Goal: Task Accomplishment & Management: Use online tool/utility

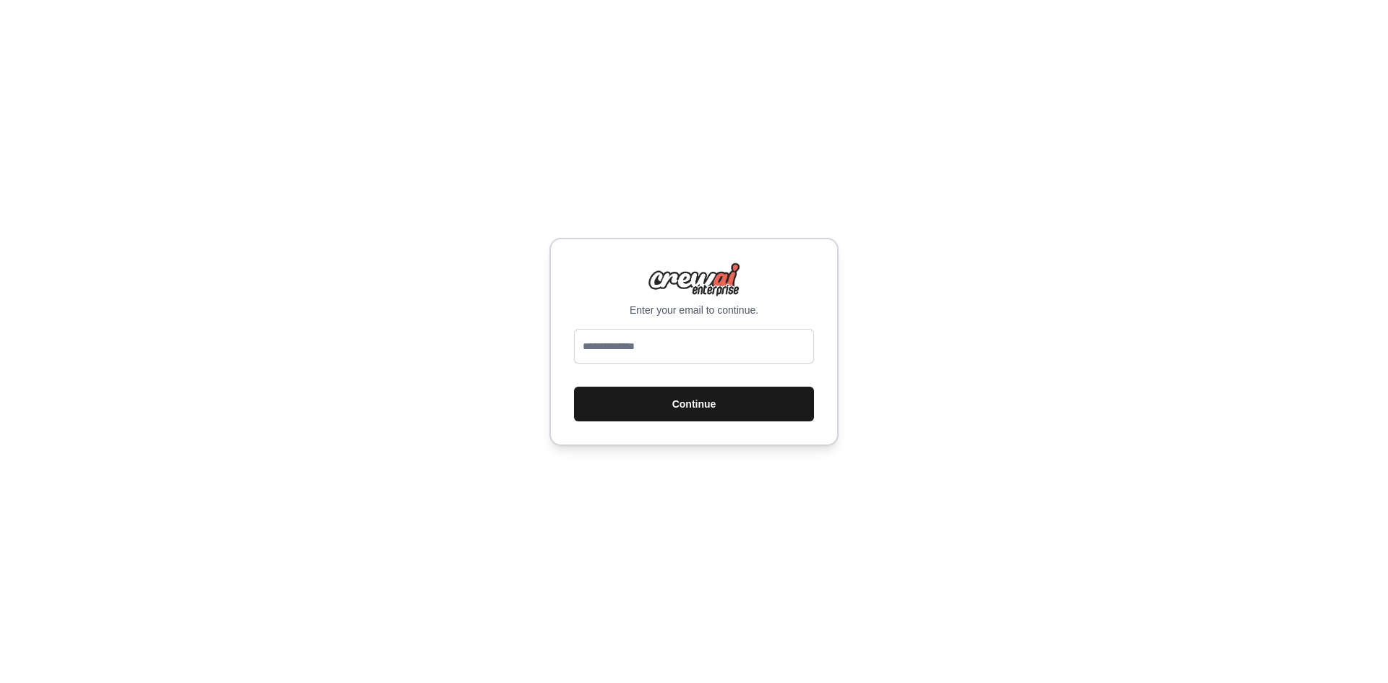
click at [659, 400] on button "Continue" at bounding box center [694, 404] width 240 height 35
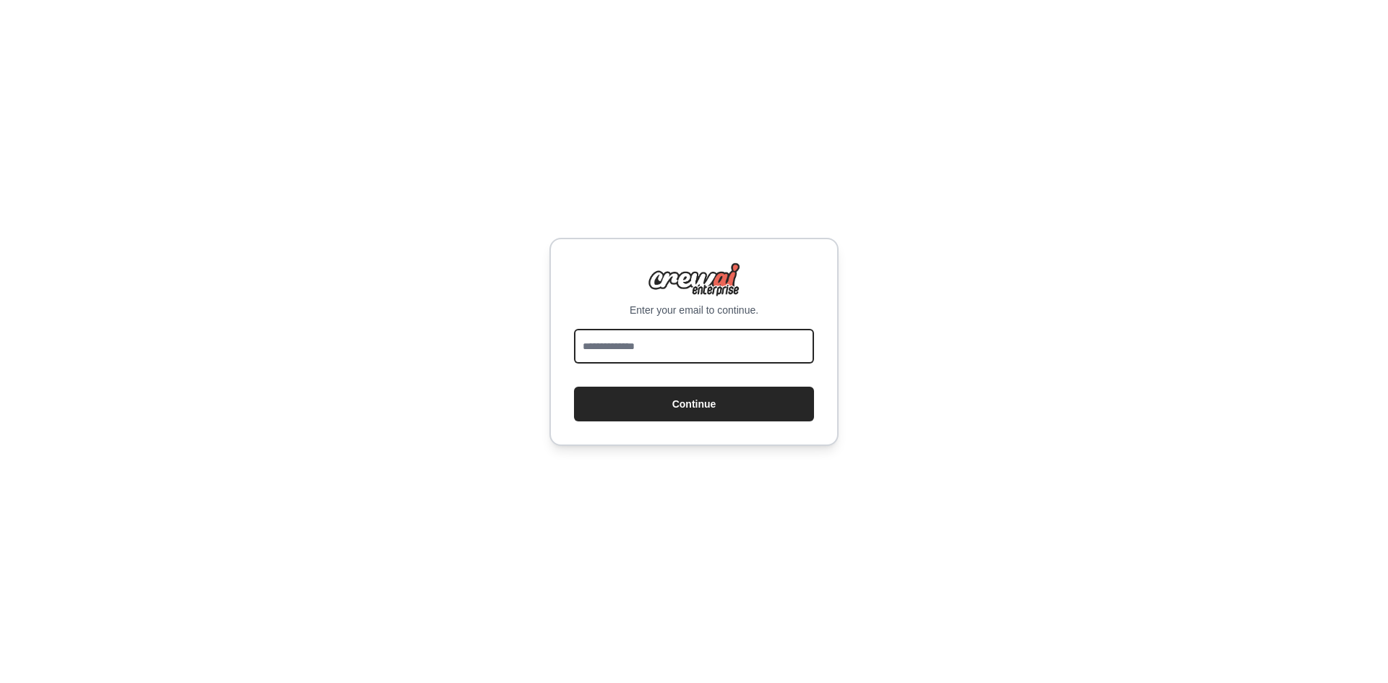
click at [651, 346] on input "email" at bounding box center [694, 346] width 240 height 35
type input "**********"
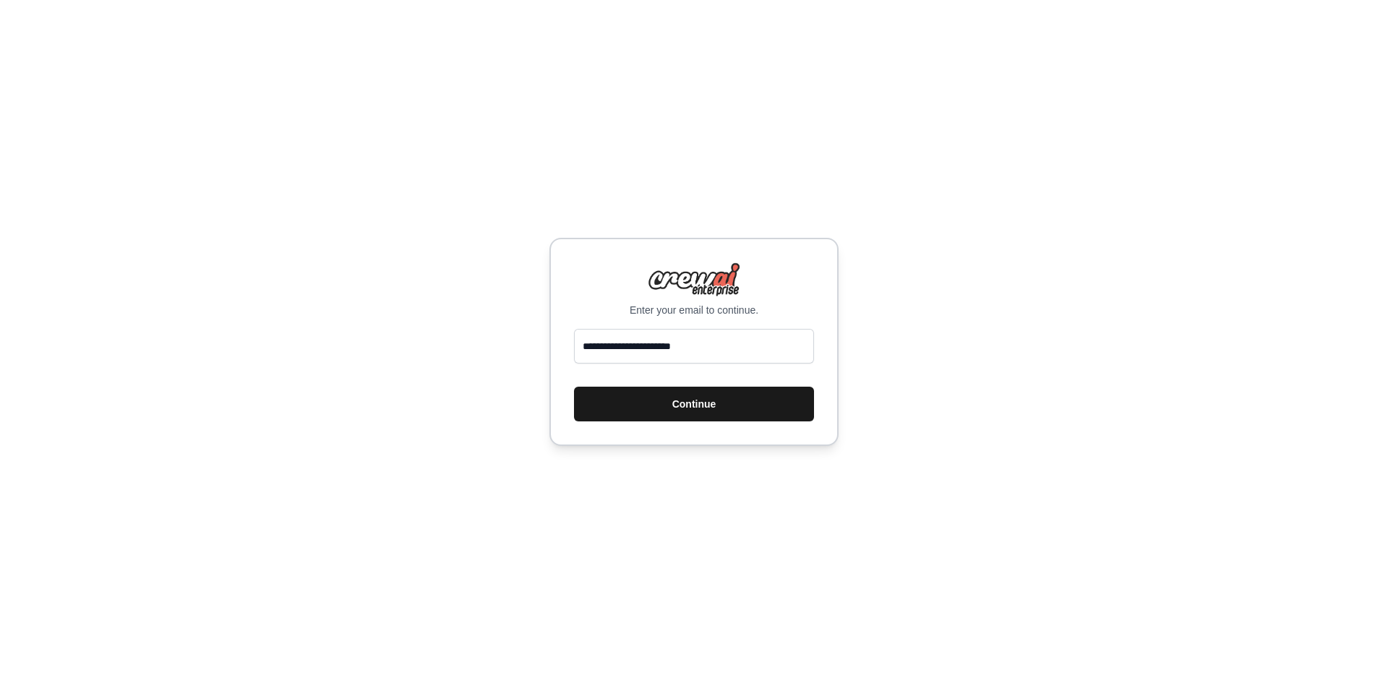
click at [679, 400] on button "Continue" at bounding box center [694, 404] width 240 height 35
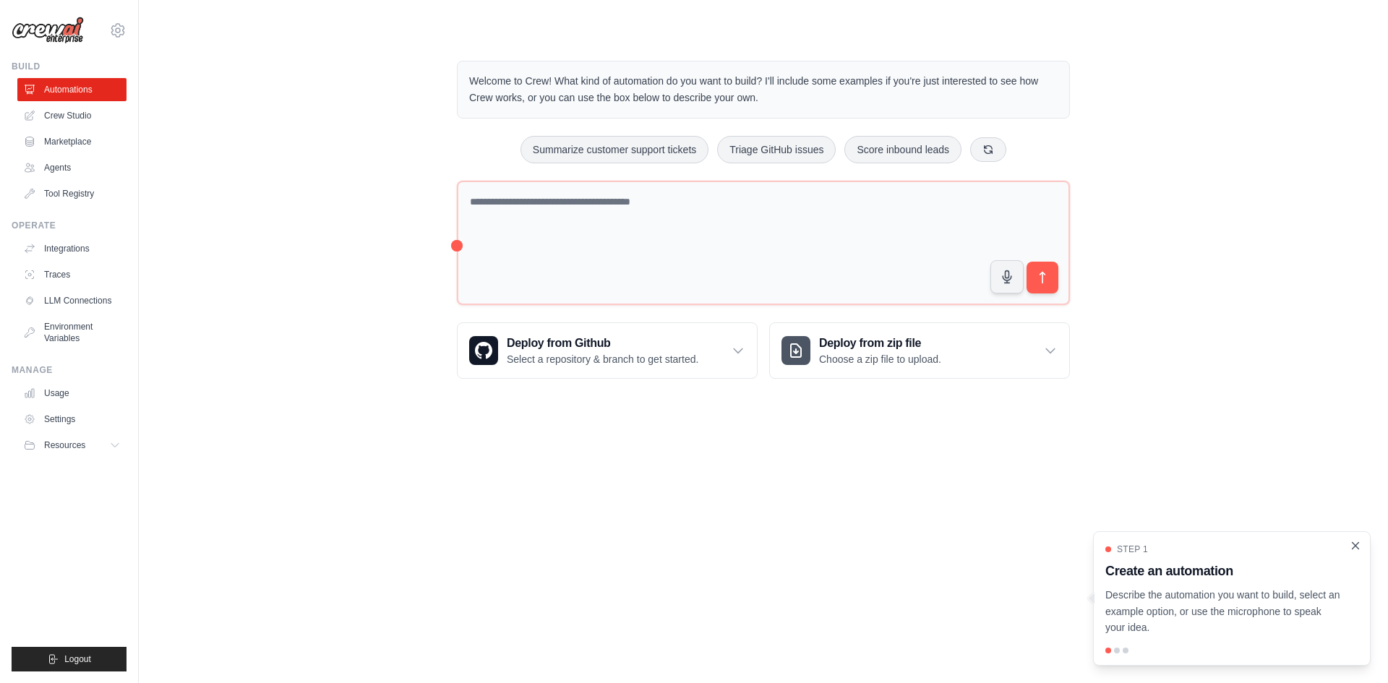
click at [1352, 544] on icon "Close walkthrough" at bounding box center [1355, 545] width 13 height 13
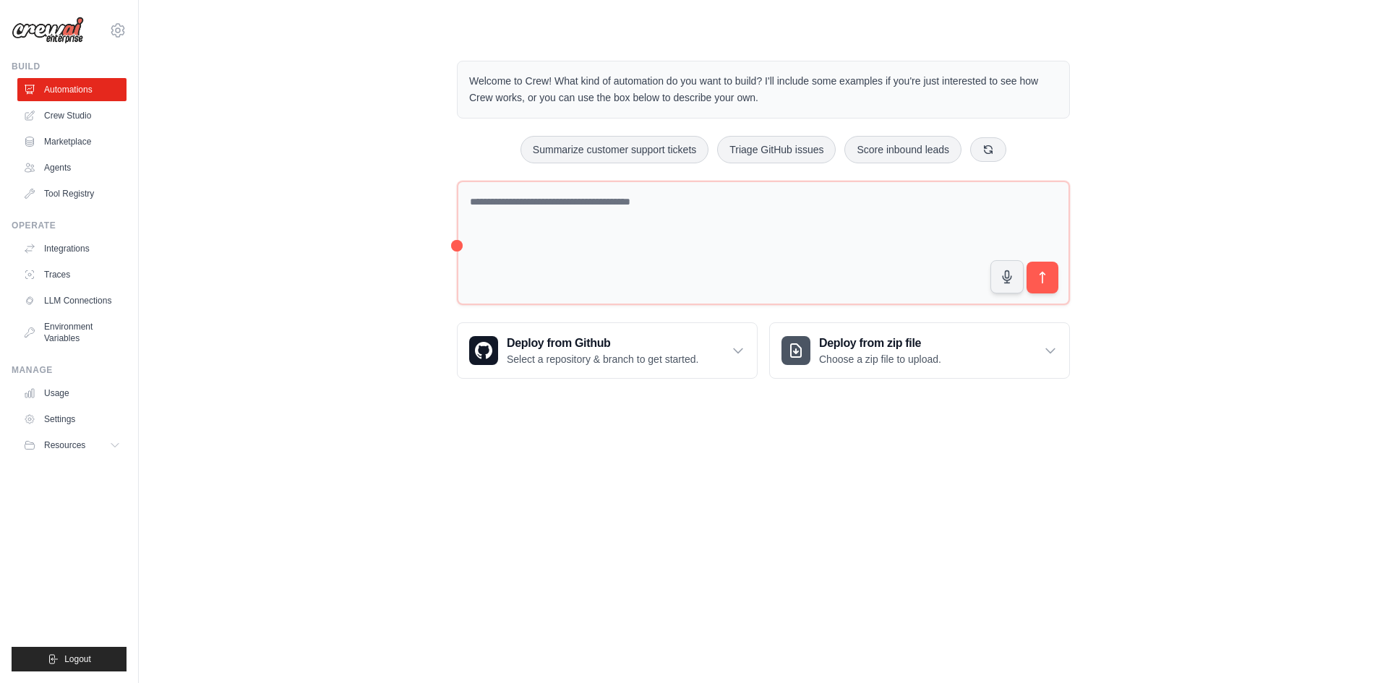
drag, startPoint x: 726, startPoint y: 457, endPoint x: 393, endPoint y: 563, distance: 349.8
click at [393, 563] on body "[PERSON_NAME][EMAIL_ADDRESS][DOMAIN_NAME] Settings Build Automations Crew Studio" at bounding box center [694, 341] width 1388 height 683
click at [340, 578] on body "[PERSON_NAME][EMAIL_ADDRESS][DOMAIN_NAME] Settings Build Automations Crew Studio" at bounding box center [694, 341] width 1388 height 683
click at [276, 549] on body "johan.ferguson@gmail.com Settings Build Automations Crew Studio" at bounding box center [694, 341] width 1388 height 683
click at [76, 120] on link "Crew Studio" at bounding box center [73, 115] width 109 height 23
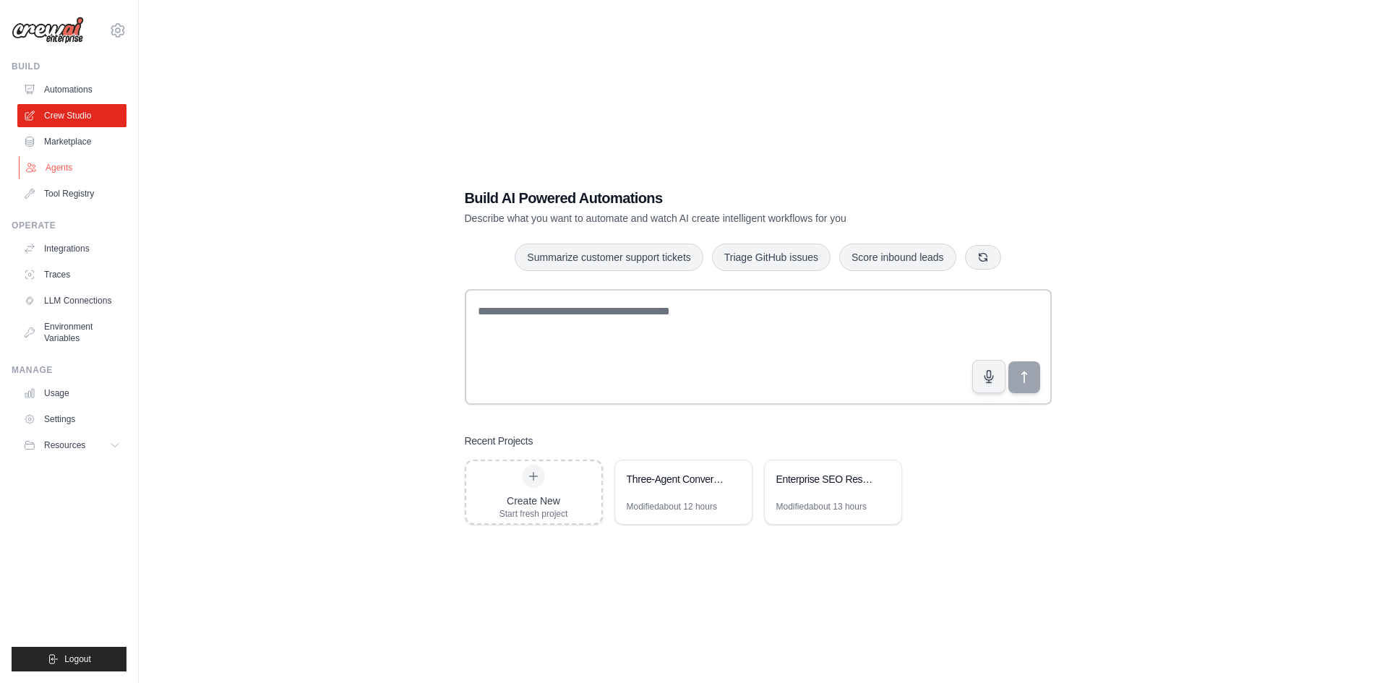
click at [59, 167] on link "Agents" at bounding box center [73, 167] width 109 height 23
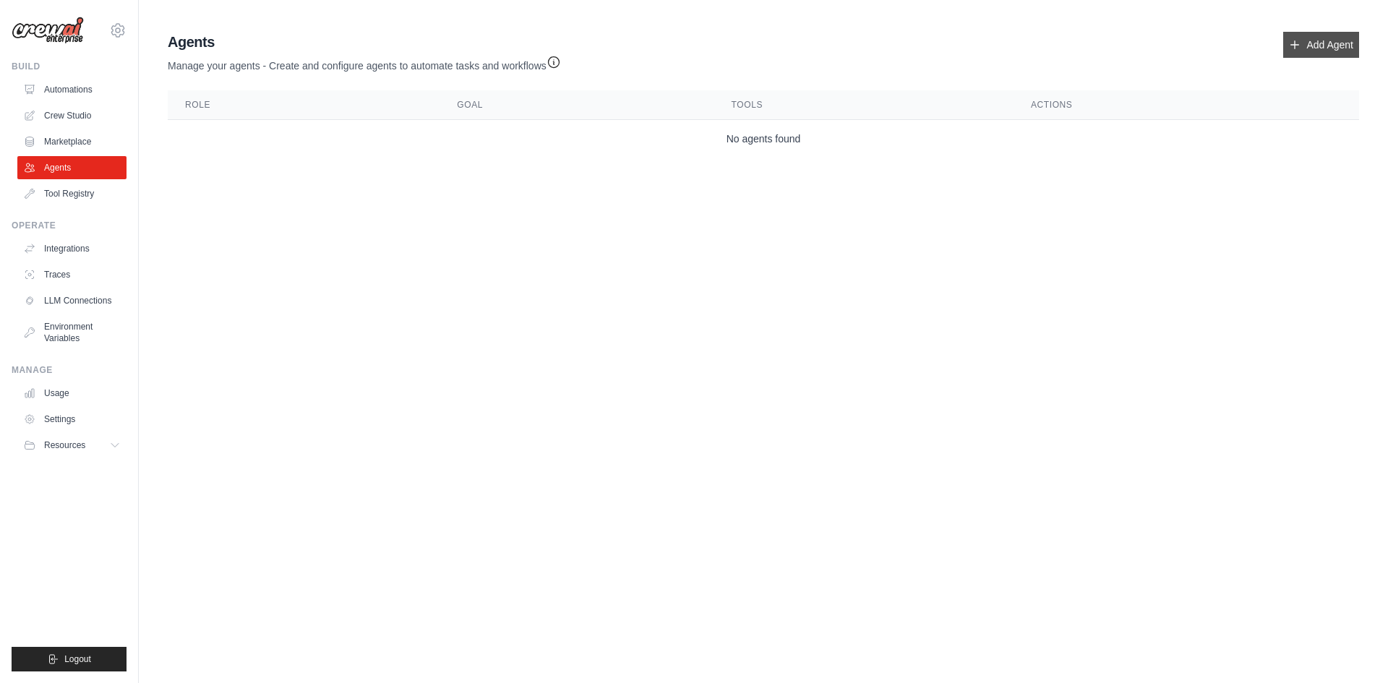
click at [1292, 43] on icon at bounding box center [1295, 45] width 12 height 12
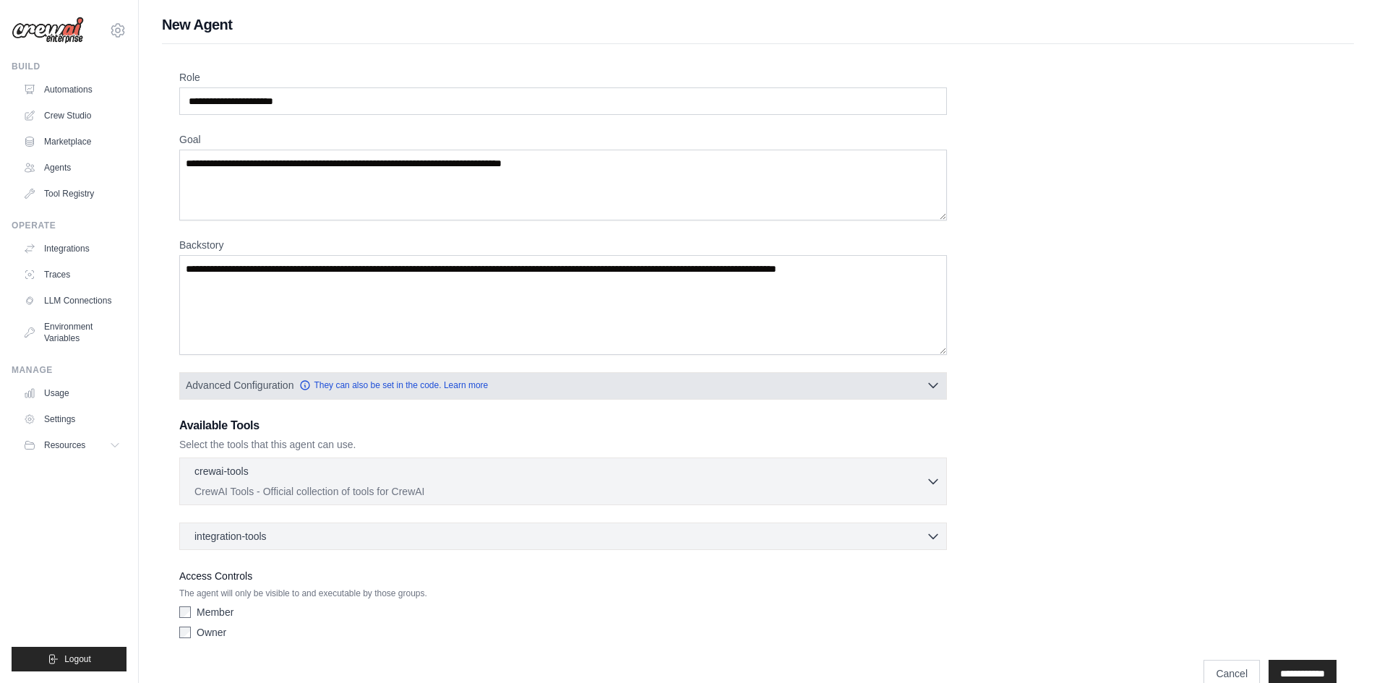
click at [928, 380] on icon "button" at bounding box center [933, 385] width 14 height 14
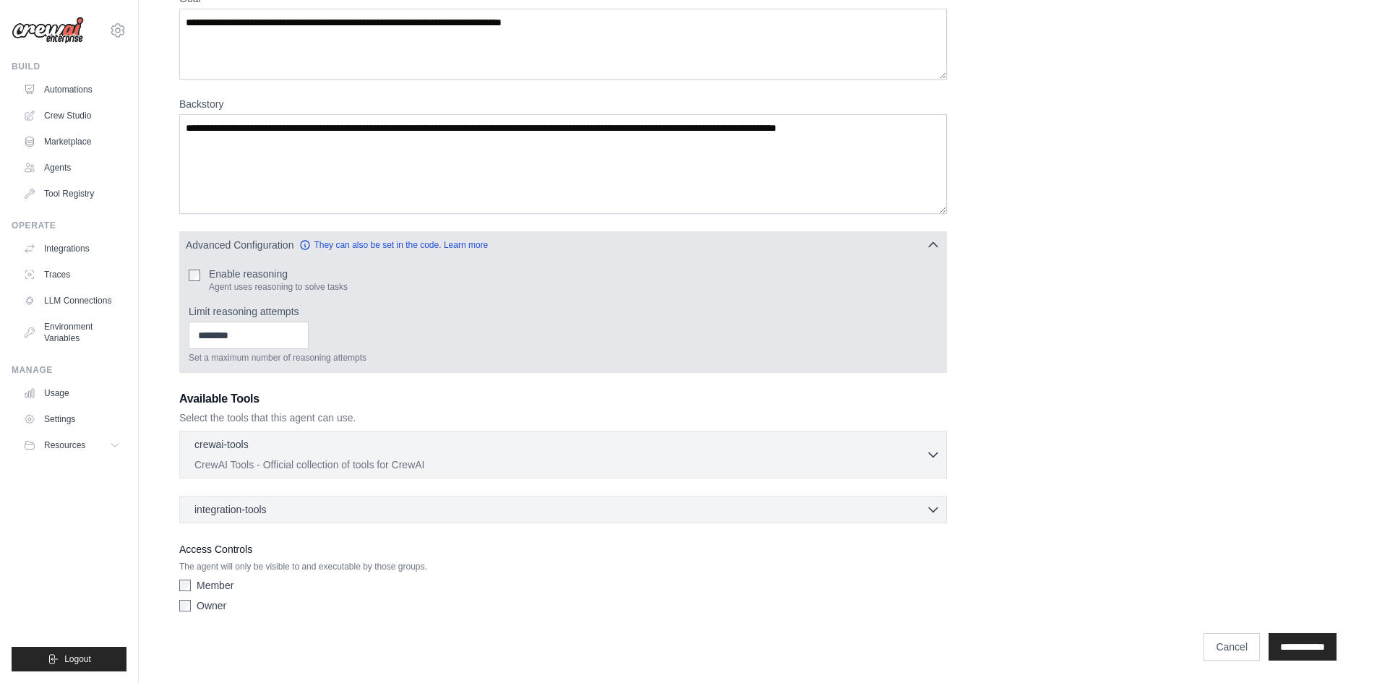
scroll to position [142, 0]
click at [247, 342] on input "Limit reasoning attempts" at bounding box center [249, 334] width 120 height 27
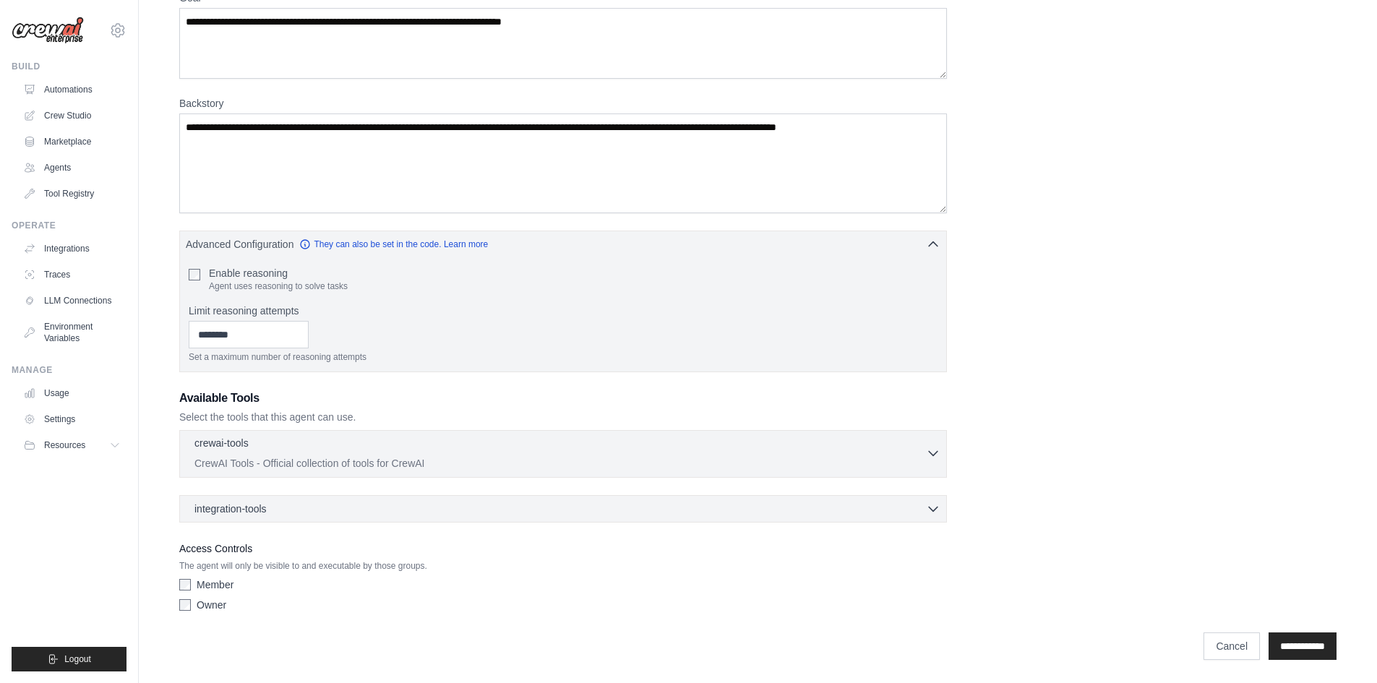
click at [314, 459] on p "CrewAI Tools - Official collection of tools for CrewAI" at bounding box center [560, 463] width 732 height 14
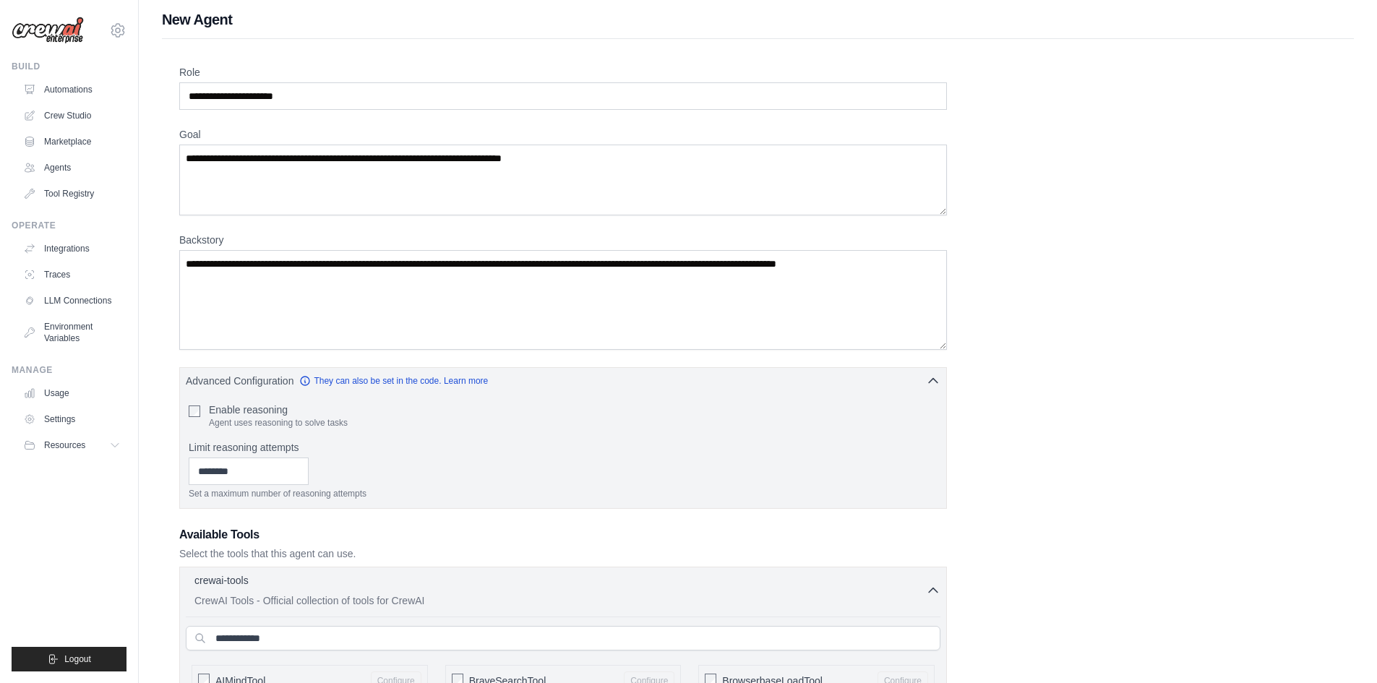
scroll to position [0, 0]
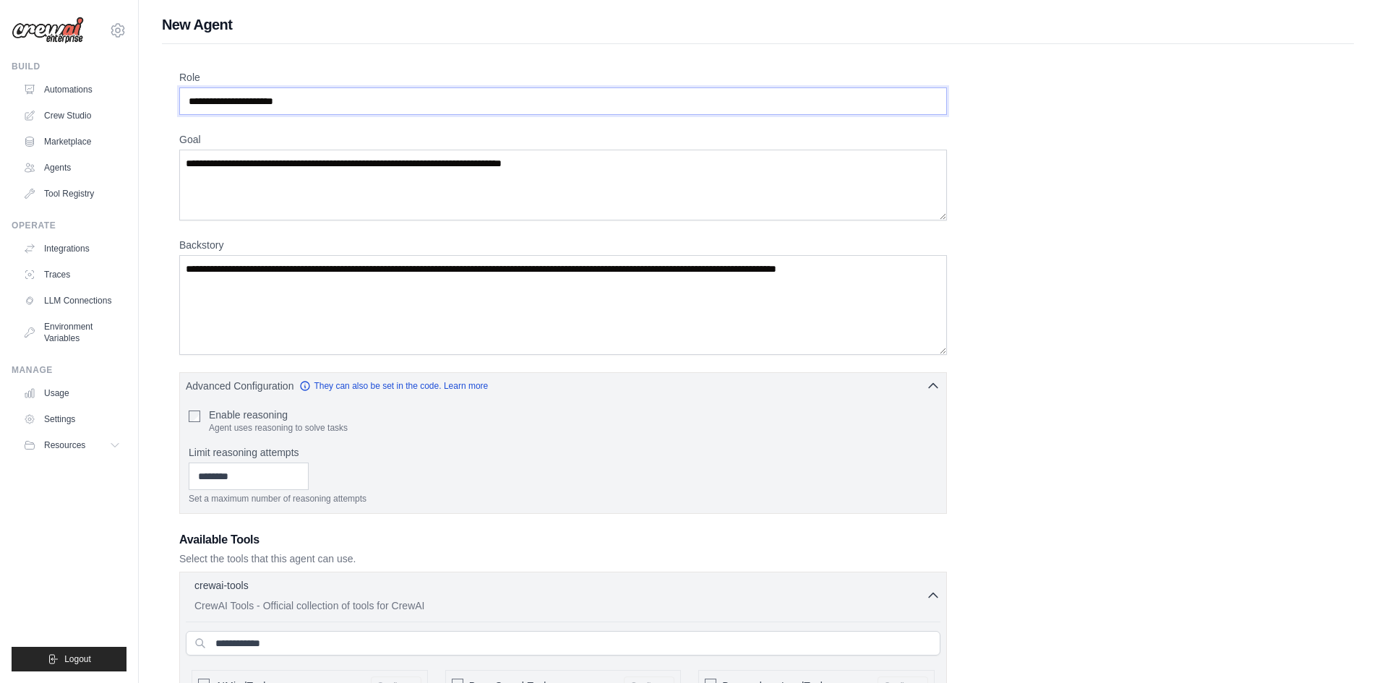
click at [338, 108] on input "Role" at bounding box center [563, 100] width 768 height 27
click at [303, 197] on textarea "Goal" at bounding box center [563, 185] width 768 height 71
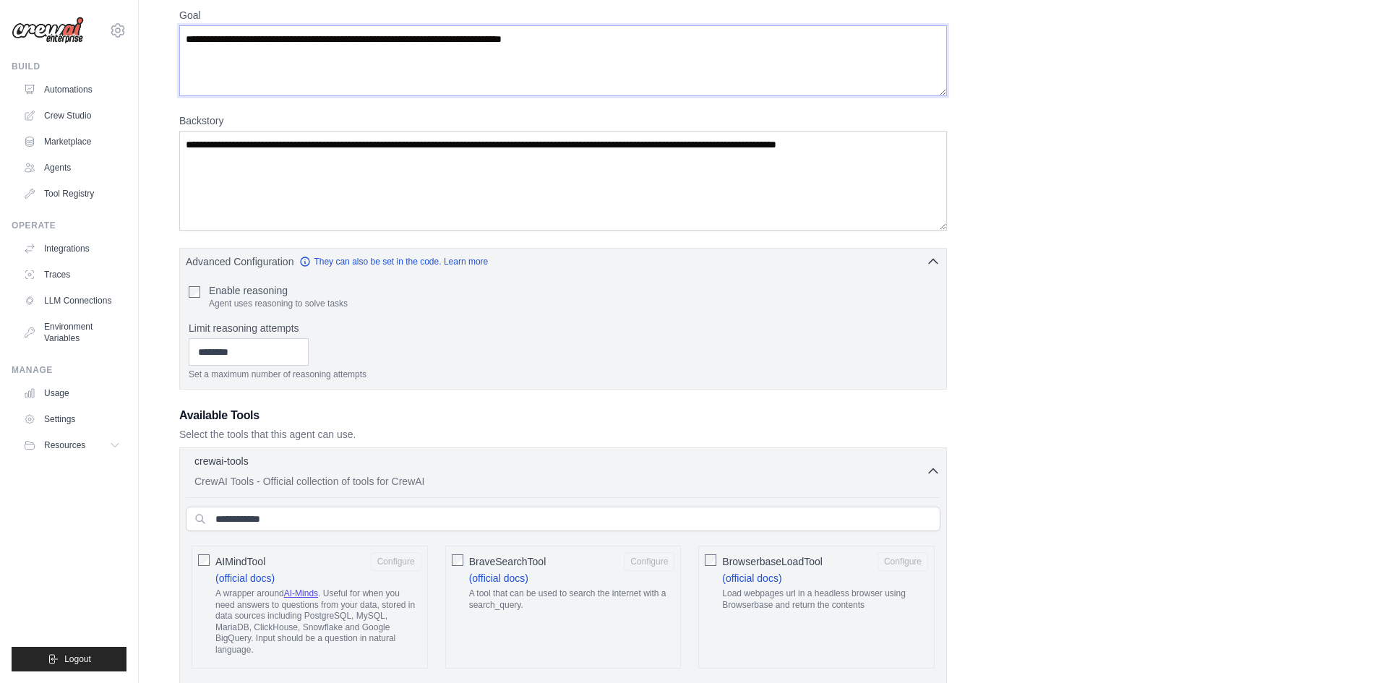
scroll to position [145, 0]
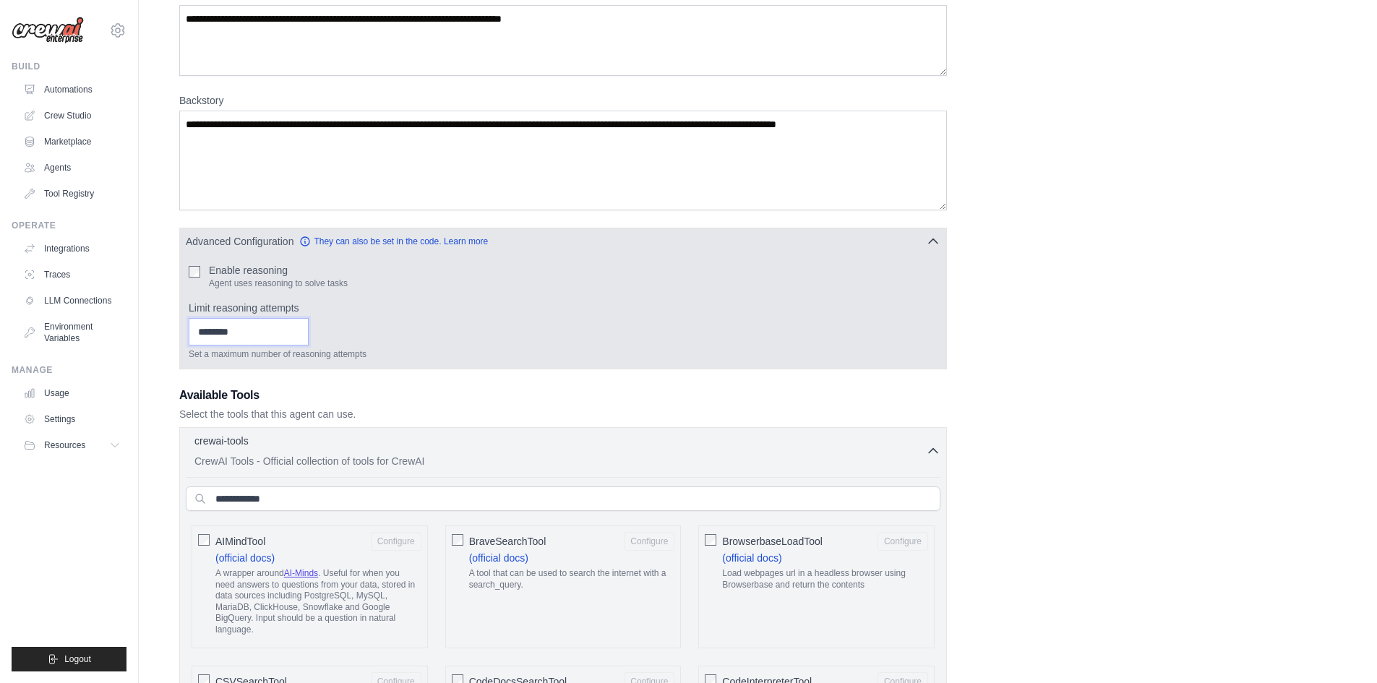
click at [238, 332] on input "Limit reasoning attempts" at bounding box center [249, 331] width 120 height 27
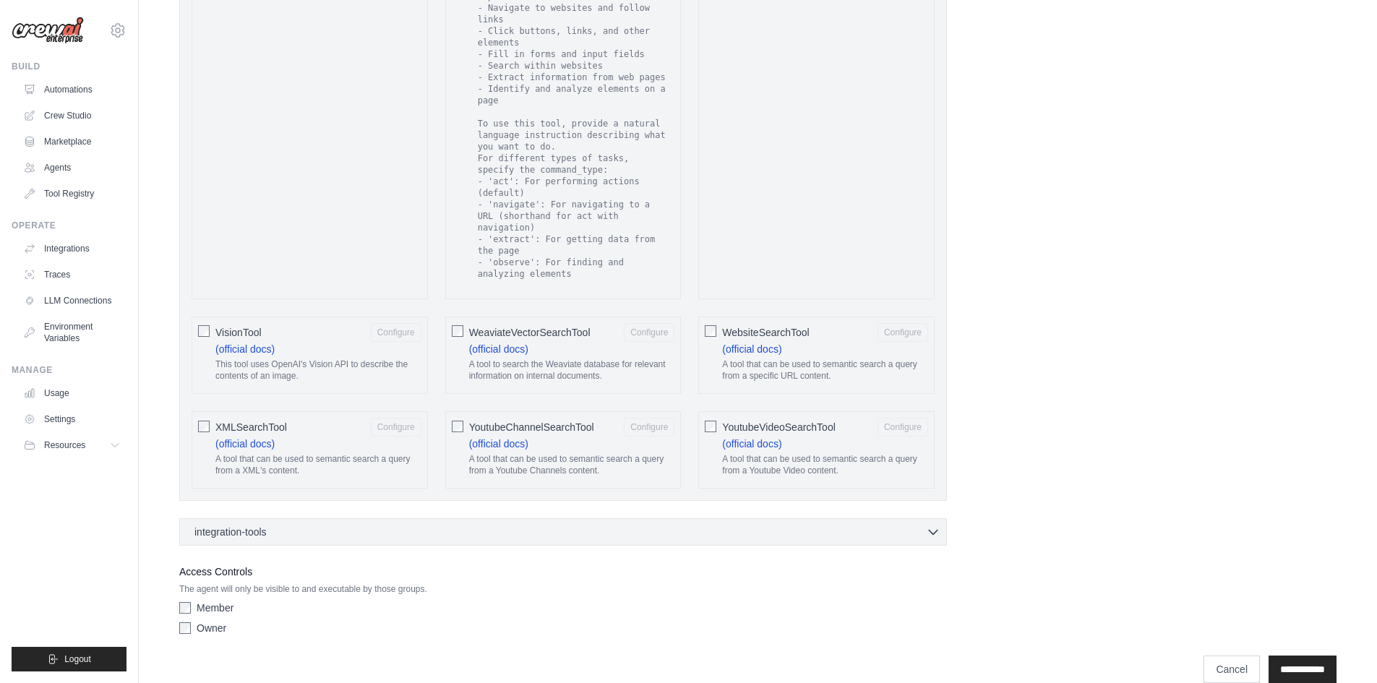
scroll to position [2434, 0]
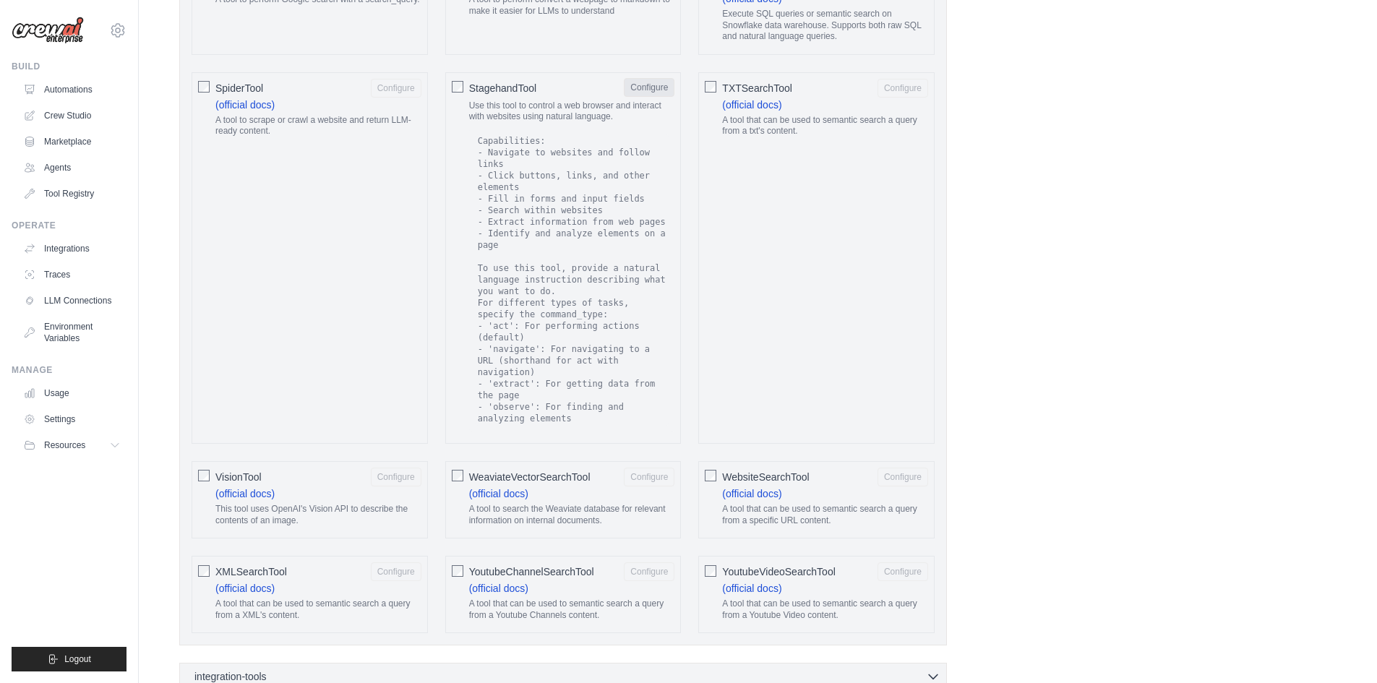
click at [656, 91] on button "Configure" at bounding box center [649, 87] width 51 height 19
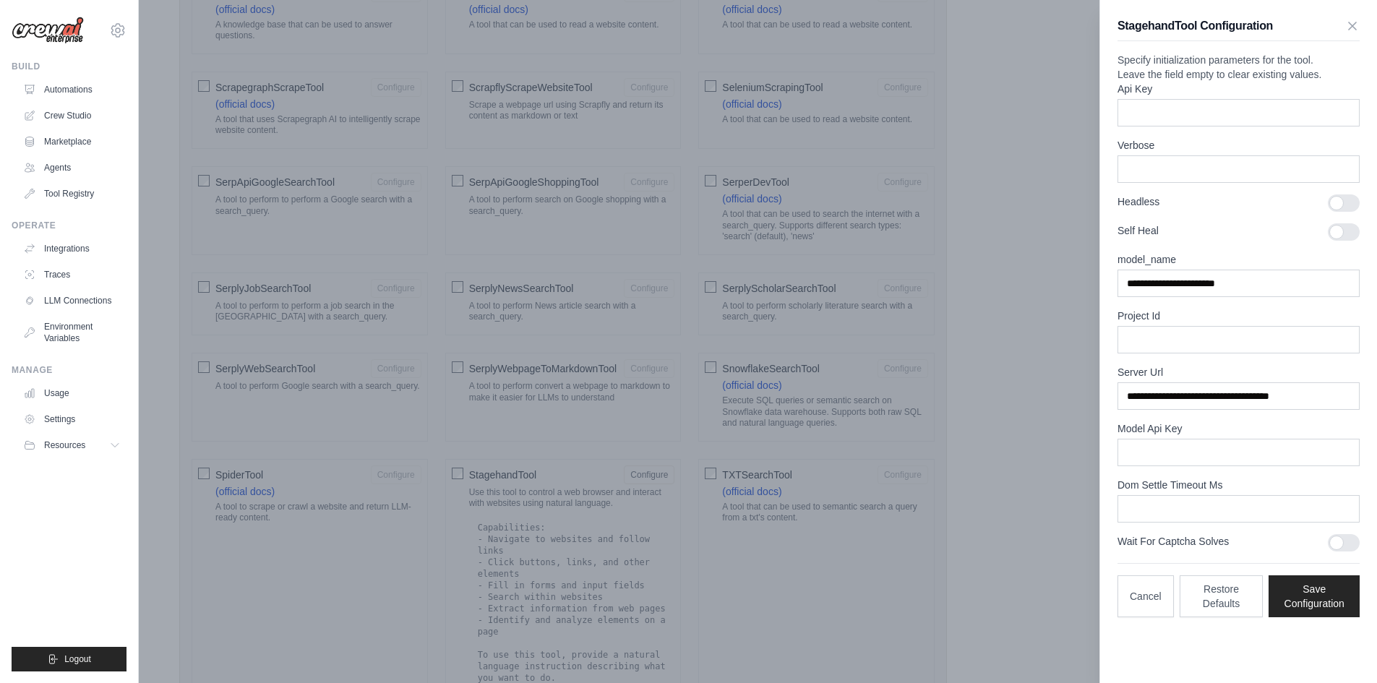
scroll to position [2072, 0]
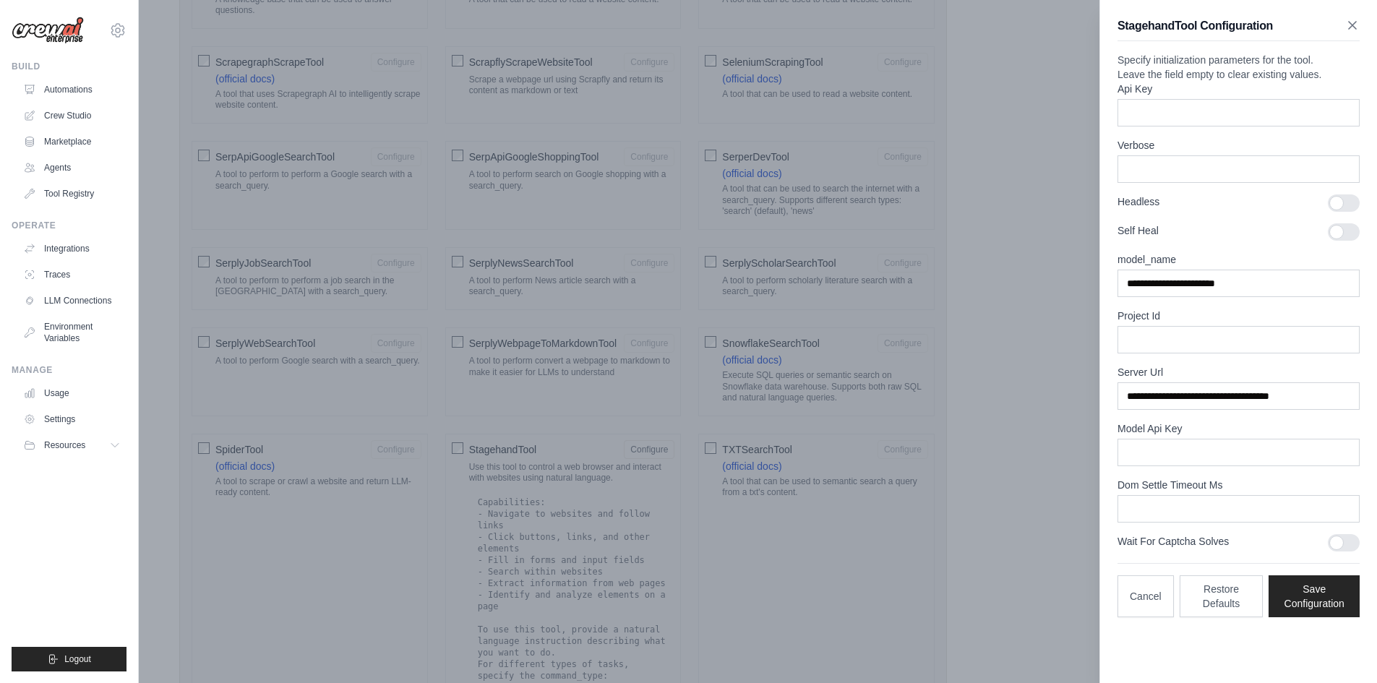
click at [1356, 26] on icon "button" at bounding box center [1352, 25] width 14 height 14
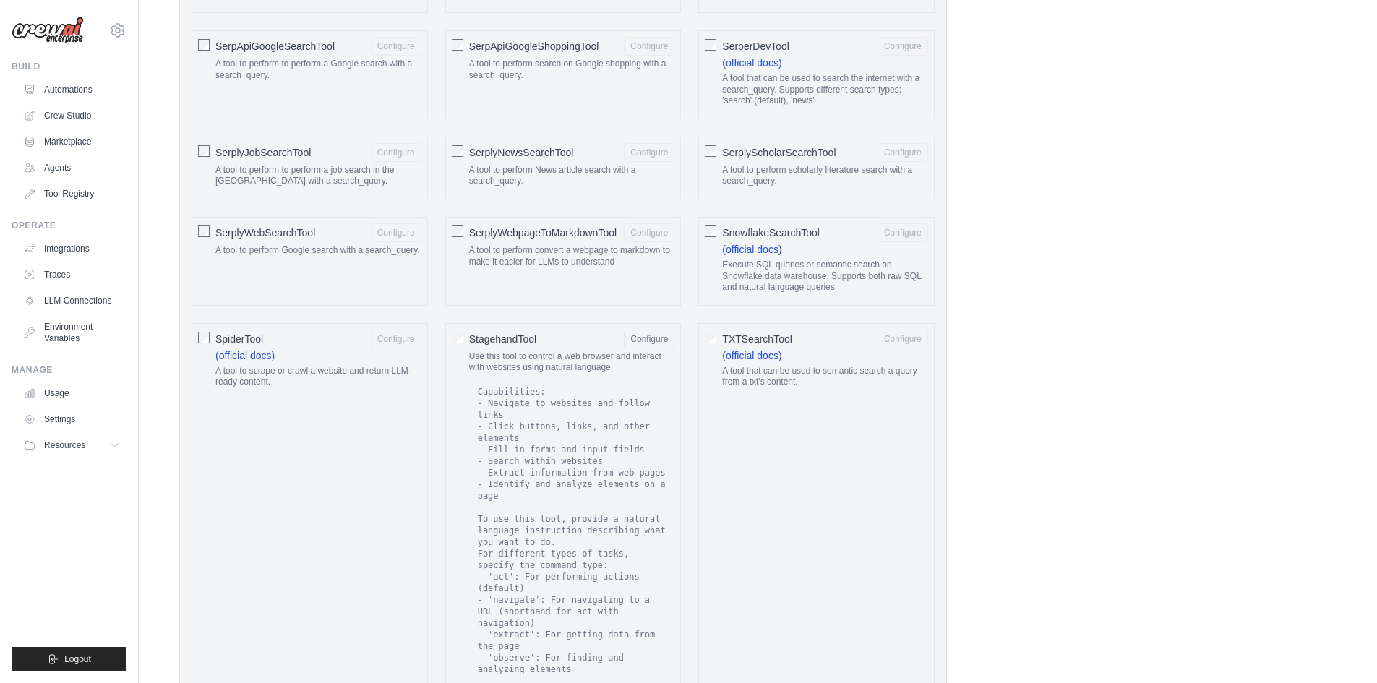
scroll to position [2217, 0]
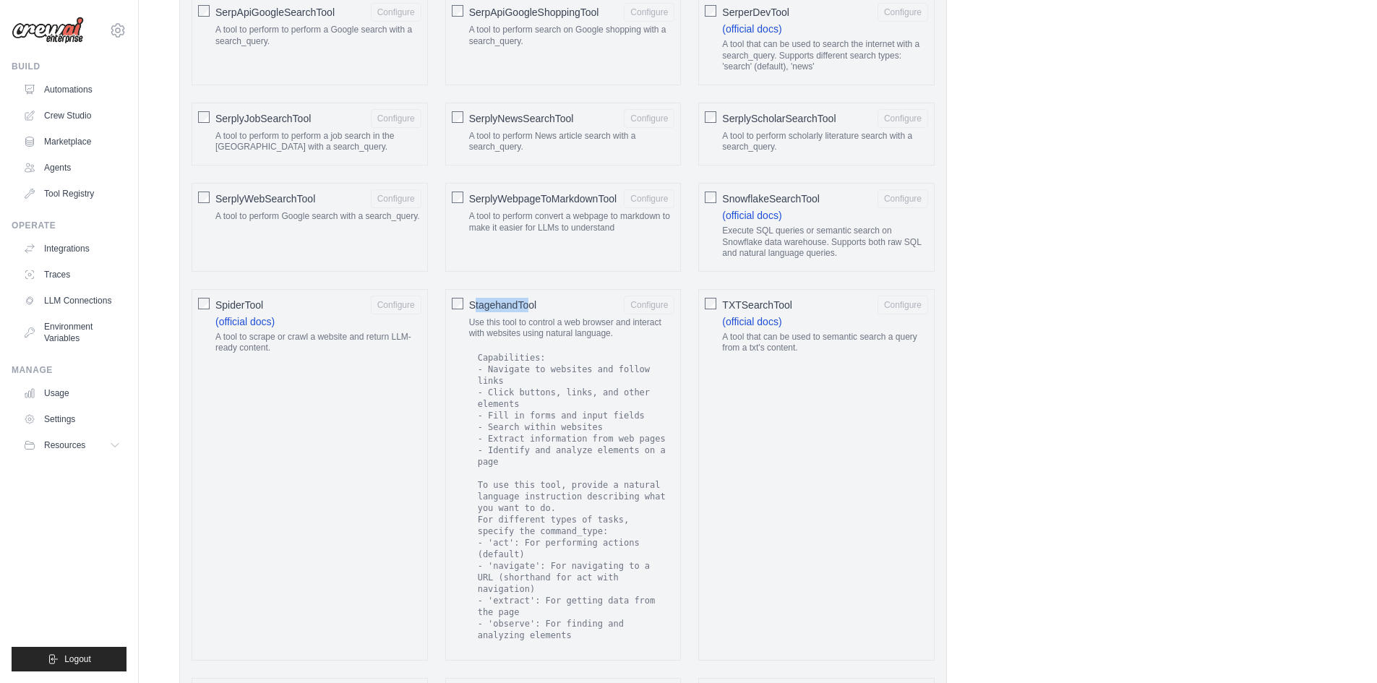
drag, startPoint x: 473, startPoint y: 307, endPoint x: 528, endPoint y: 307, distance: 54.2
click at [528, 307] on span "StagehandTool" at bounding box center [502, 305] width 67 height 14
drag, startPoint x: 494, startPoint y: 314, endPoint x: 477, endPoint y: 314, distance: 16.6
click at [492, 314] on div "StagehandTool Configure" at bounding box center [572, 305] width 206 height 19
click at [473, 306] on span "StagehandTool" at bounding box center [502, 305] width 67 height 14
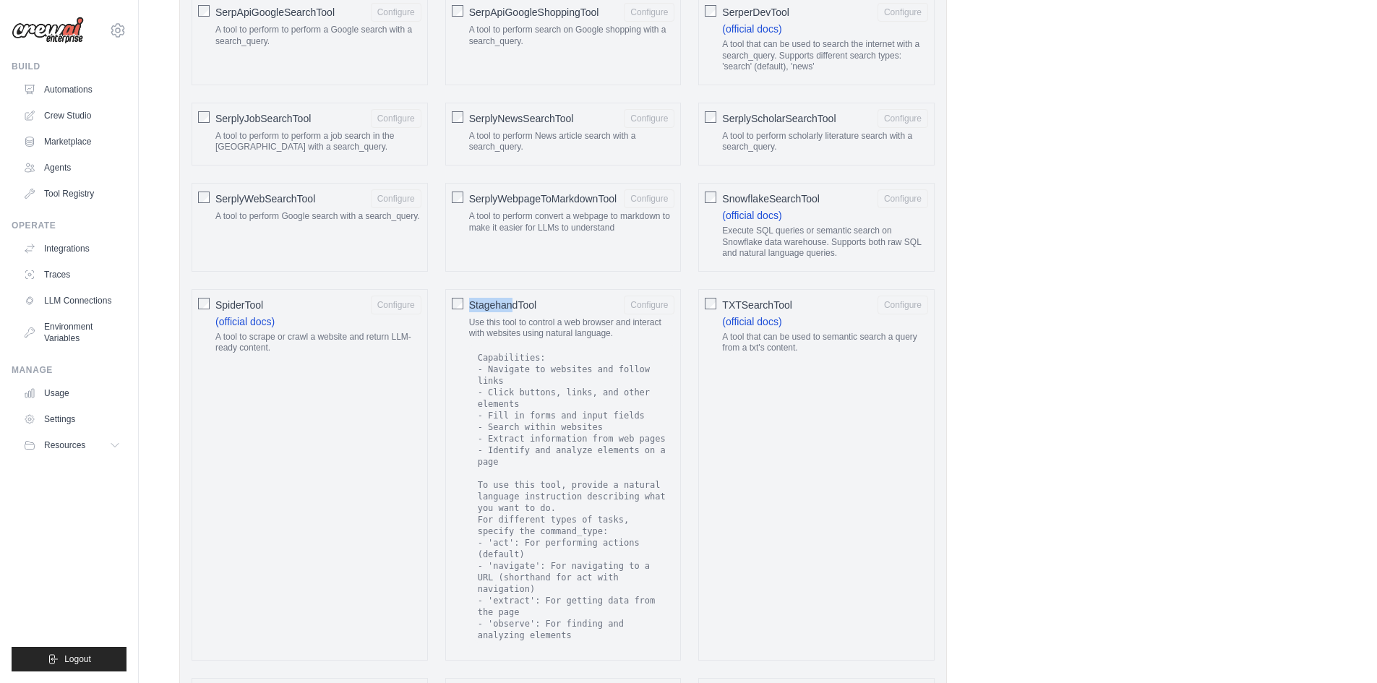
drag, startPoint x: 471, startPoint y: 306, endPoint x: 513, endPoint y: 308, distance: 41.9
click at [513, 308] on span "StagehandTool" at bounding box center [502, 305] width 67 height 14
click at [71, 106] on link "Crew Studio" at bounding box center [73, 115] width 109 height 23
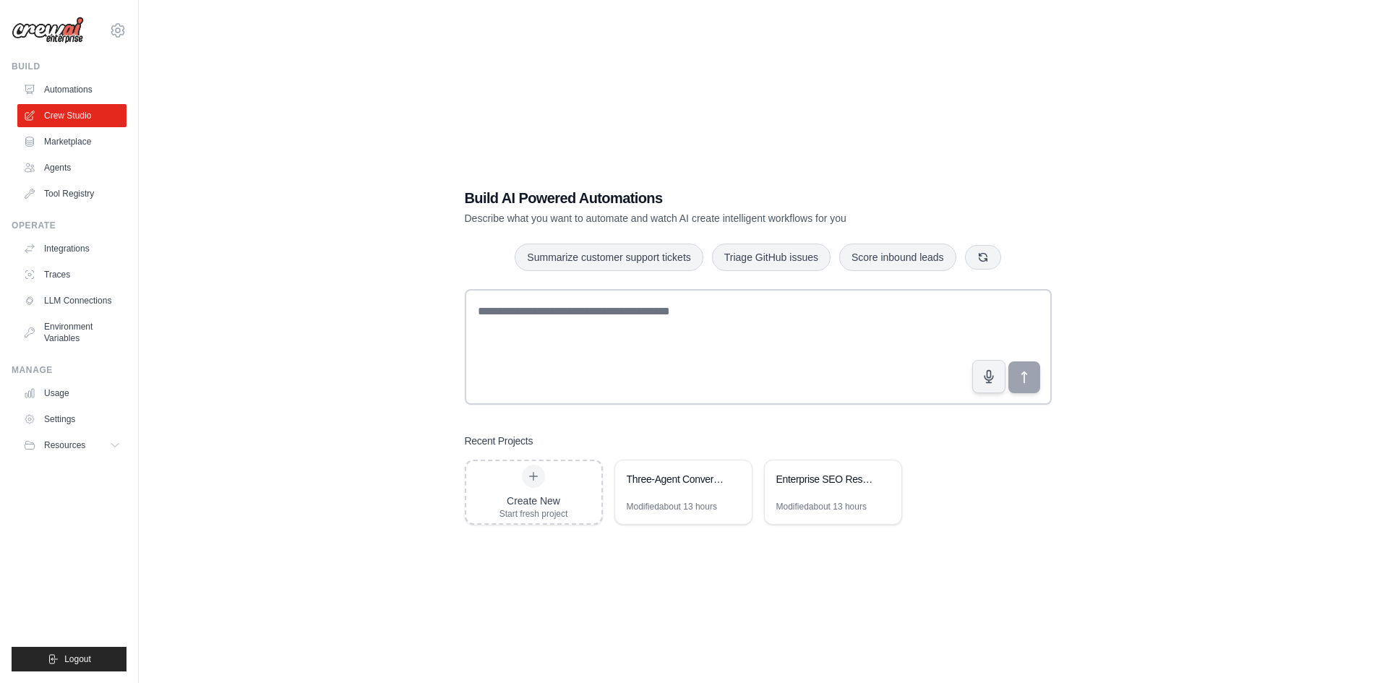
click at [814, 497] on div "Enterprise SEO Research with Validation & Boardroom Collaboration" at bounding box center [833, 480] width 137 height 40
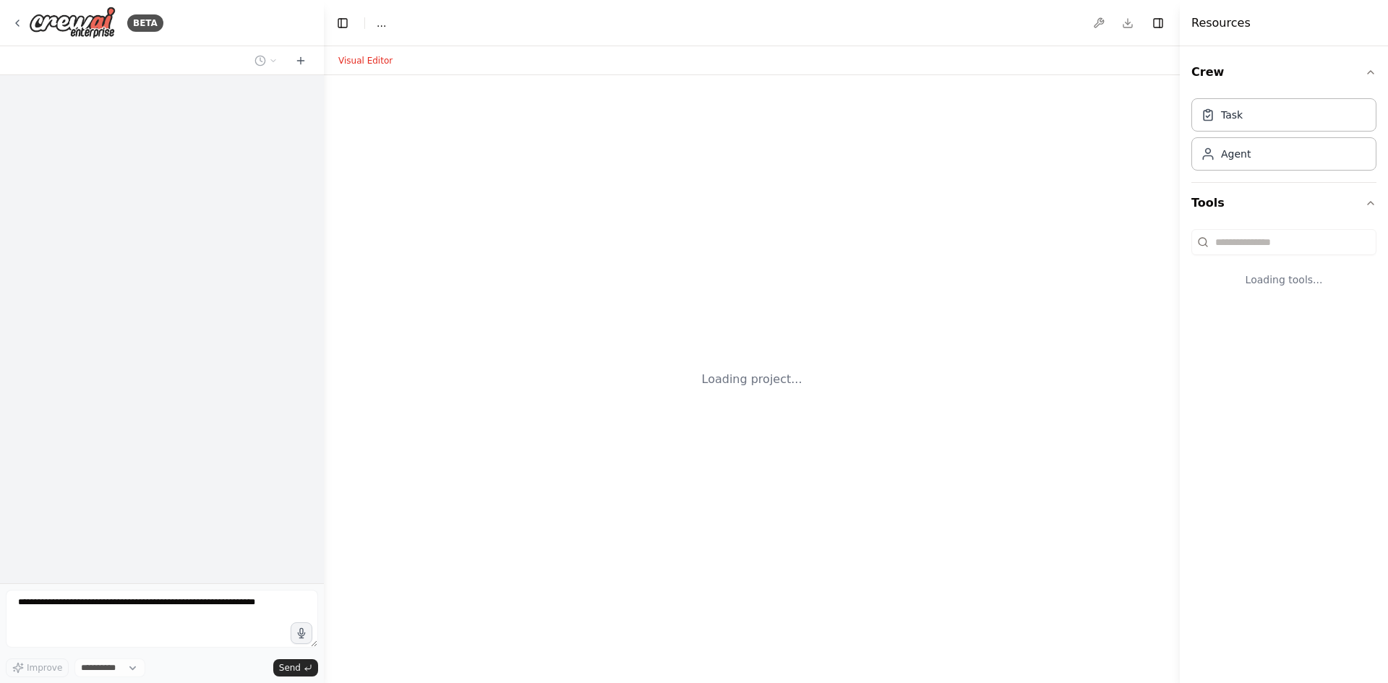
select select "****"
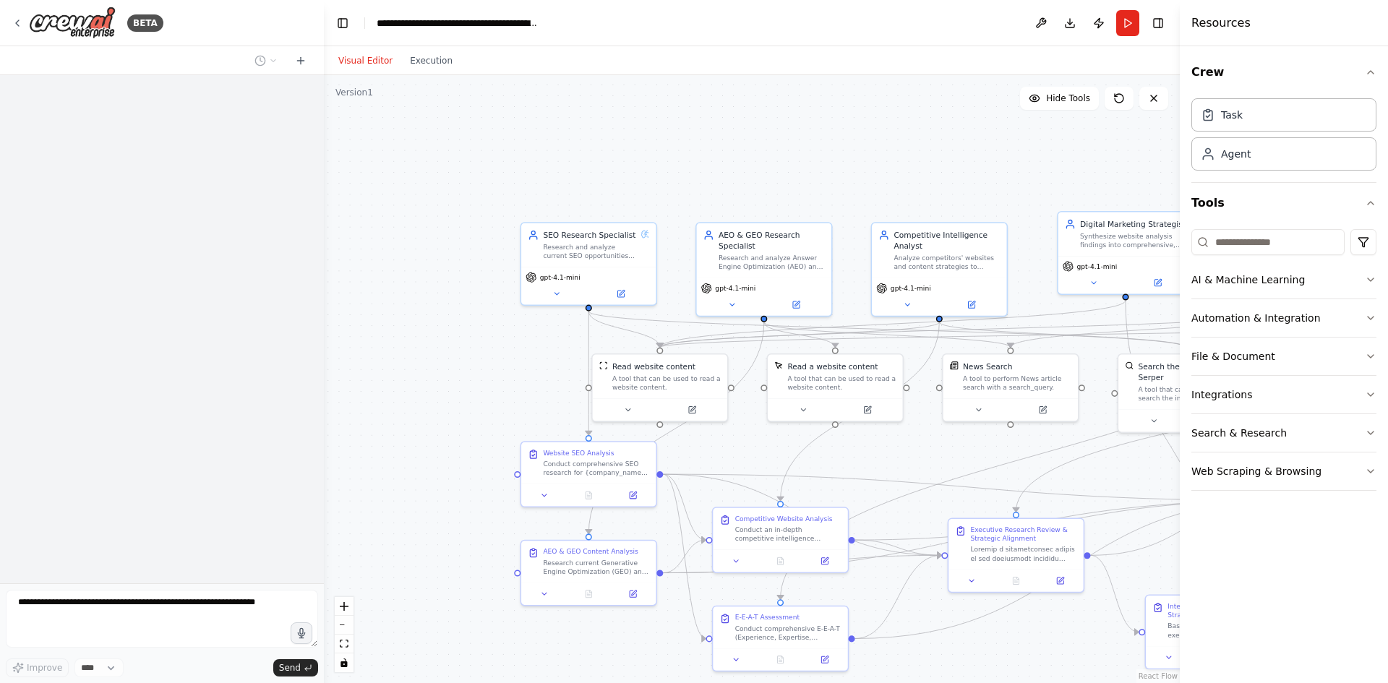
click at [864, 442] on div ".deletable-edge-delete-btn { width: 20px; height: 20px; border: 0px solid #ffff…" at bounding box center [752, 379] width 856 height 608
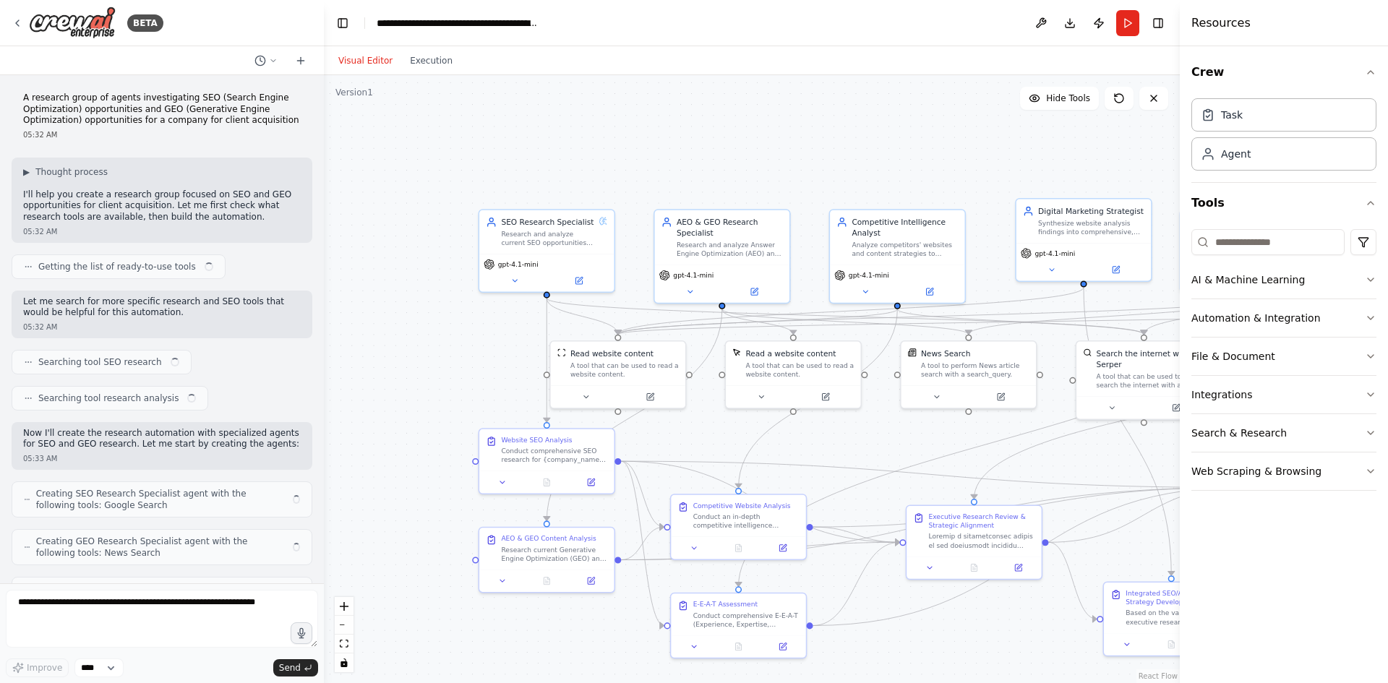
scroll to position [104082, 0]
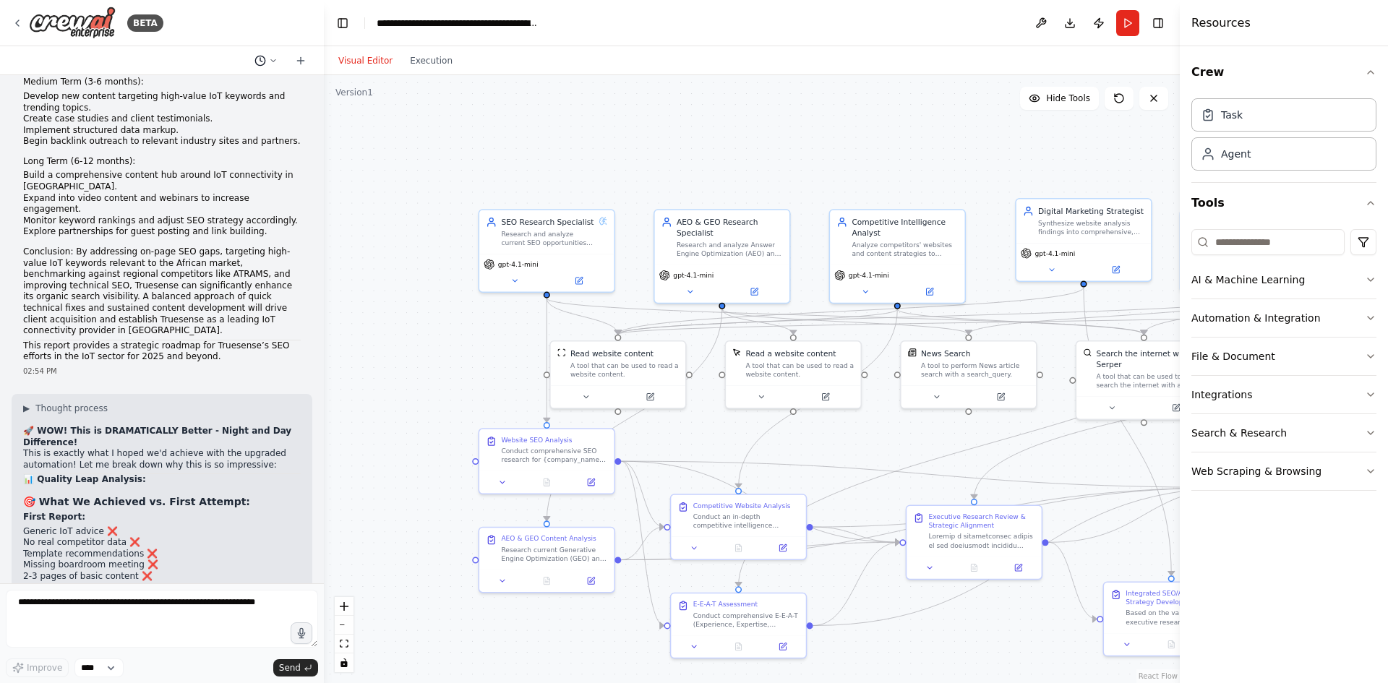
click at [270, 55] on button at bounding box center [266, 60] width 35 height 17
click at [302, 60] on div at bounding box center [162, 341] width 324 height 683
click at [304, 63] on icon at bounding box center [301, 61] width 12 height 12
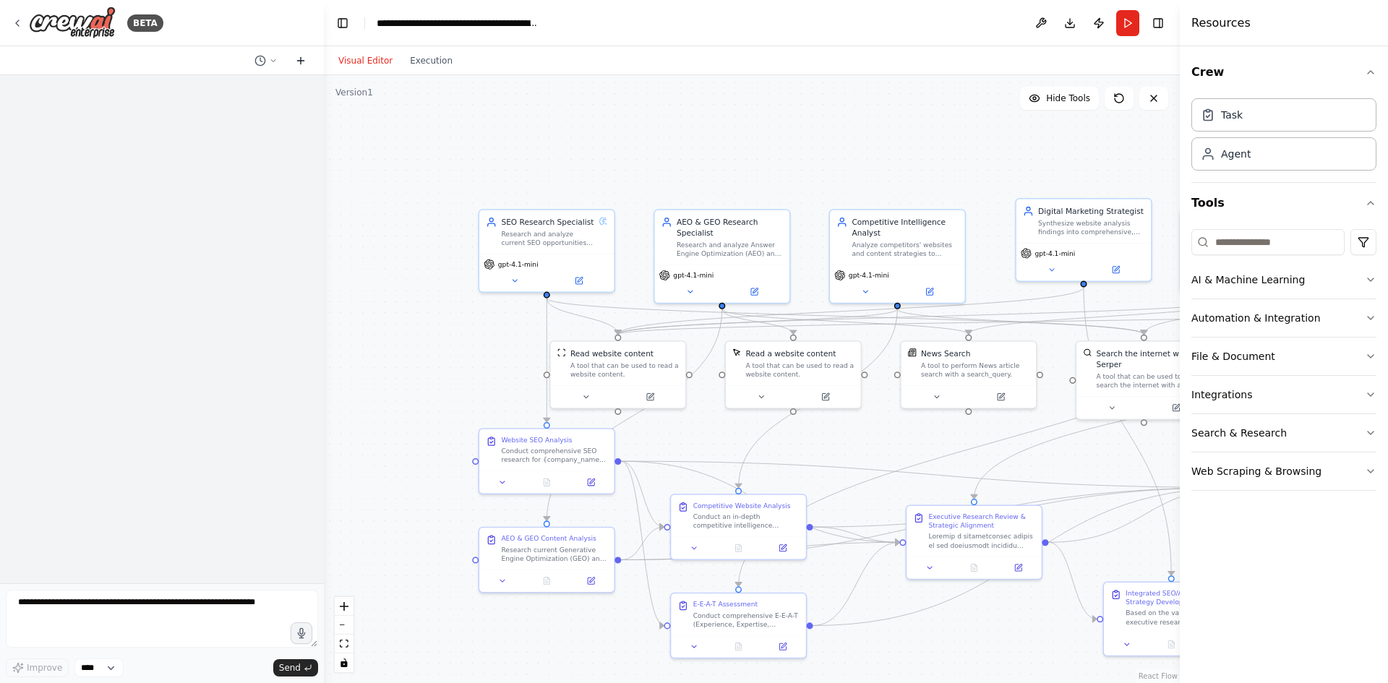
scroll to position [0, 0]
click at [195, 189] on div "Hello! I'm the CrewAI assistant. What kind of automation do you want to build? …" at bounding box center [162, 329] width 324 height 508
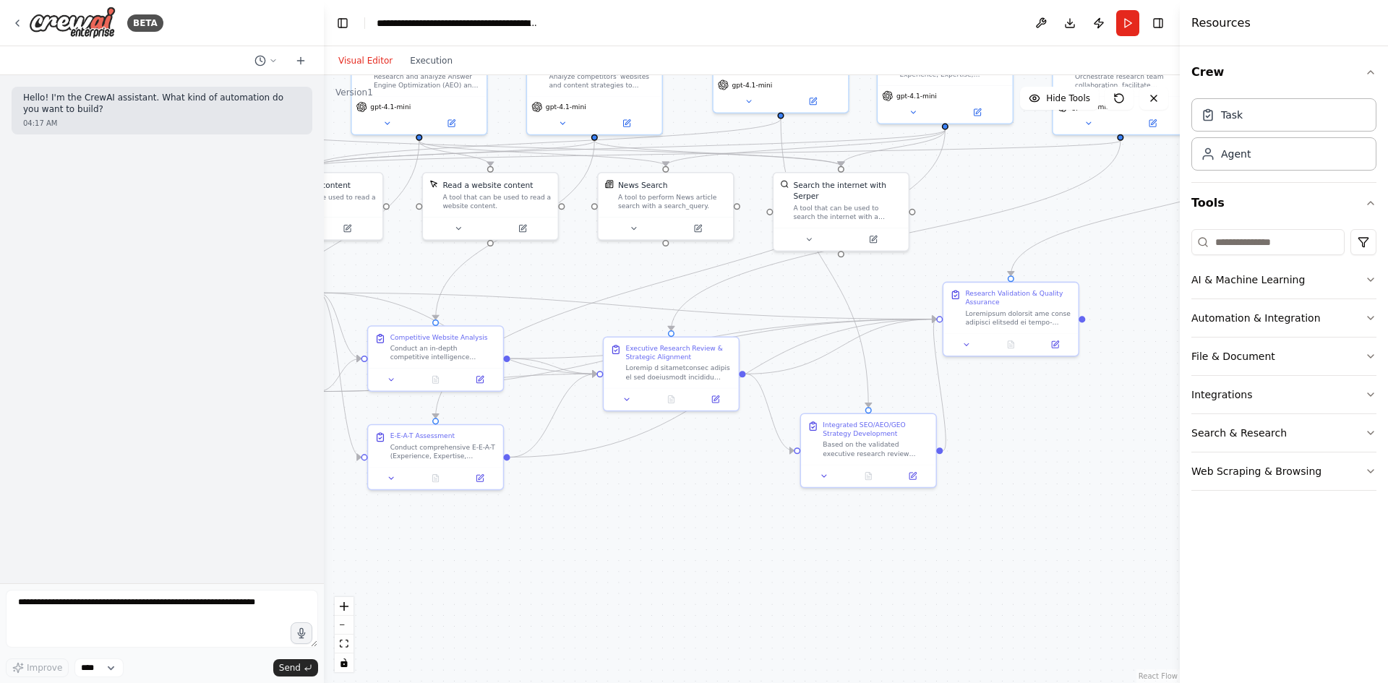
drag, startPoint x: 901, startPoint y: 439, endPoint x: 599, endPoint y: 270, distance: 346.6
click at [599, 270] on div ".deletable-edge-delete-btn { width: 20px; height: 20px; border: 0px solid #ffff…" at bounding box center [752, 379] width 856 height 608
drag, startPoint x: 794, startPoint y: 264, endPoint x: 813, endPoint y: 318, distance: 57.4
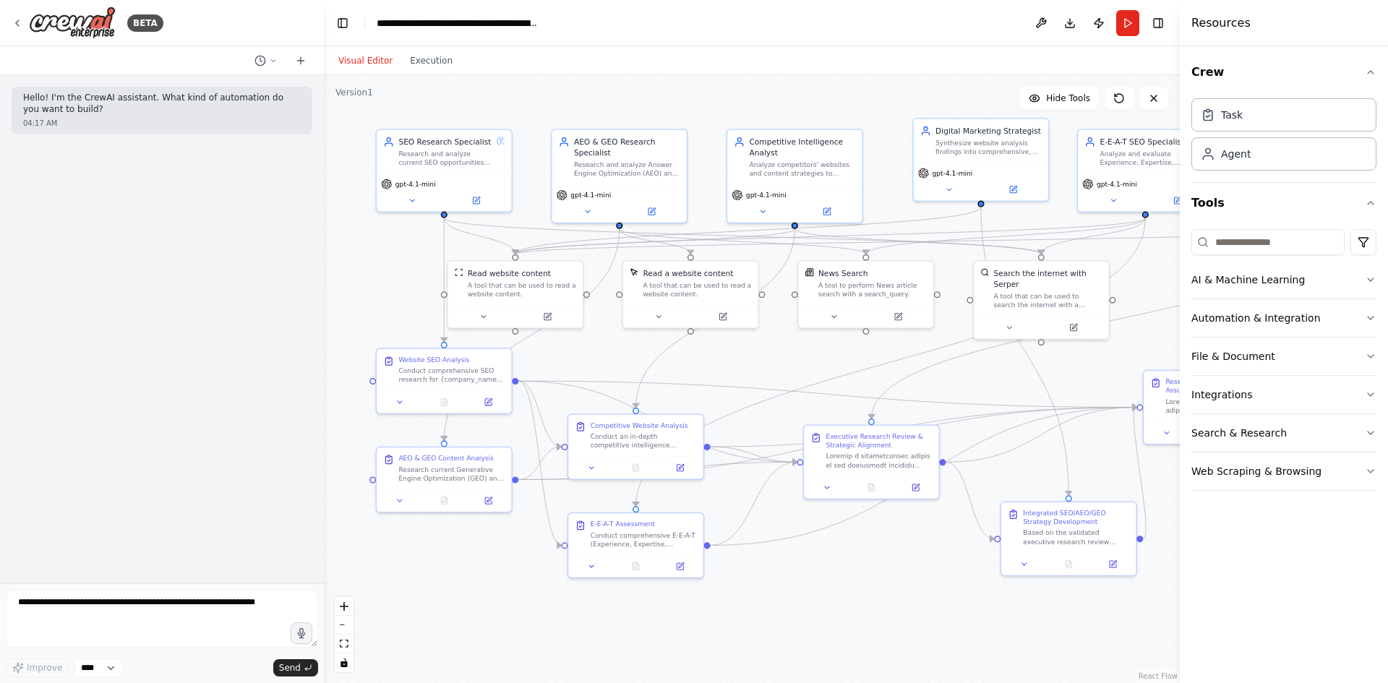
drag, startPoint x: 817, startPoint y: 297, endPoint x: 1017, endPoint y: 385, distance: 218.8
click at [1017, 385] on div ".deletable-edge-delete-btn { width: 20px; height: 20px; border: 0px solid #ffff…" at bounding box center [752, 379] width 856 height 608
click at [95, 591] on textarea at bounding box center [162, 619] width 312 height 58
type textarea "**********"
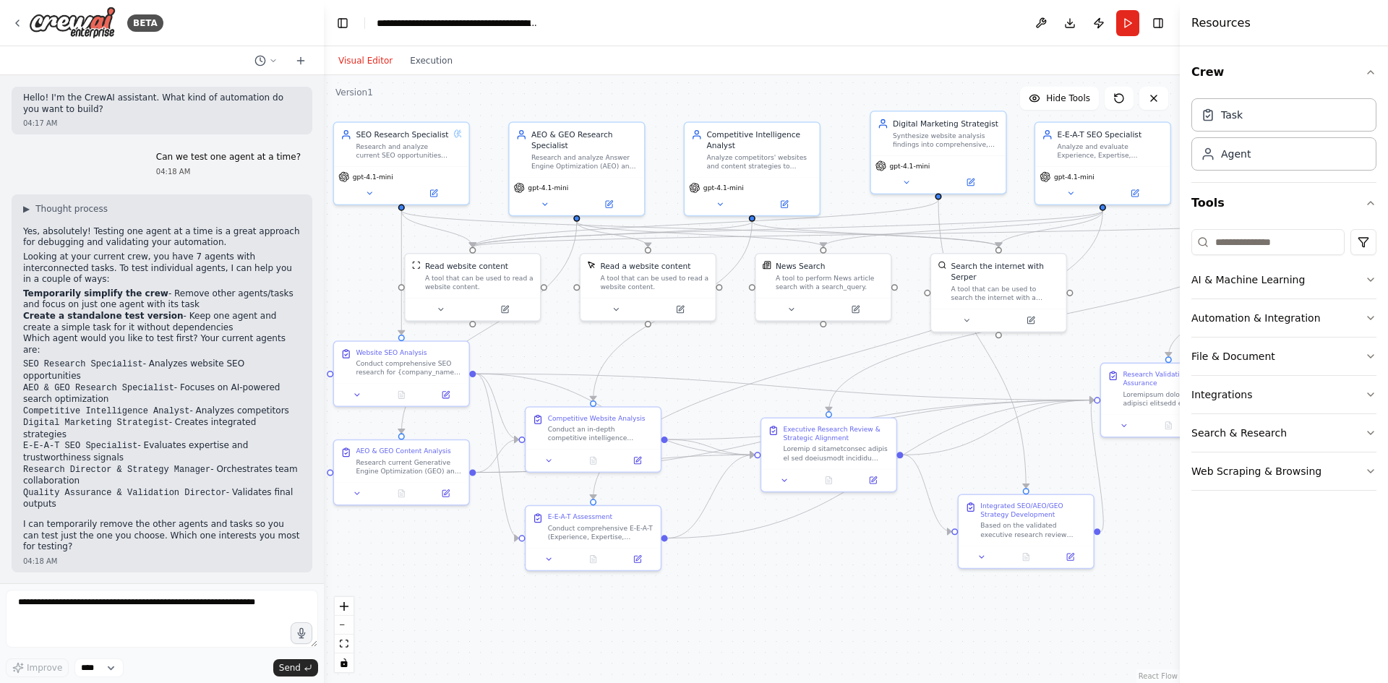
drag, startPoint x: 752, startPoint y: 377, endPoint x: 710, endPoint y: 369, distance: 43.3
click at [710, 369] on div ".deletable-edge-delete-btn { width: 20px; height: 20px; border: 0px solid #ffff…" at bounding box center [752, 379] width 856 height 608
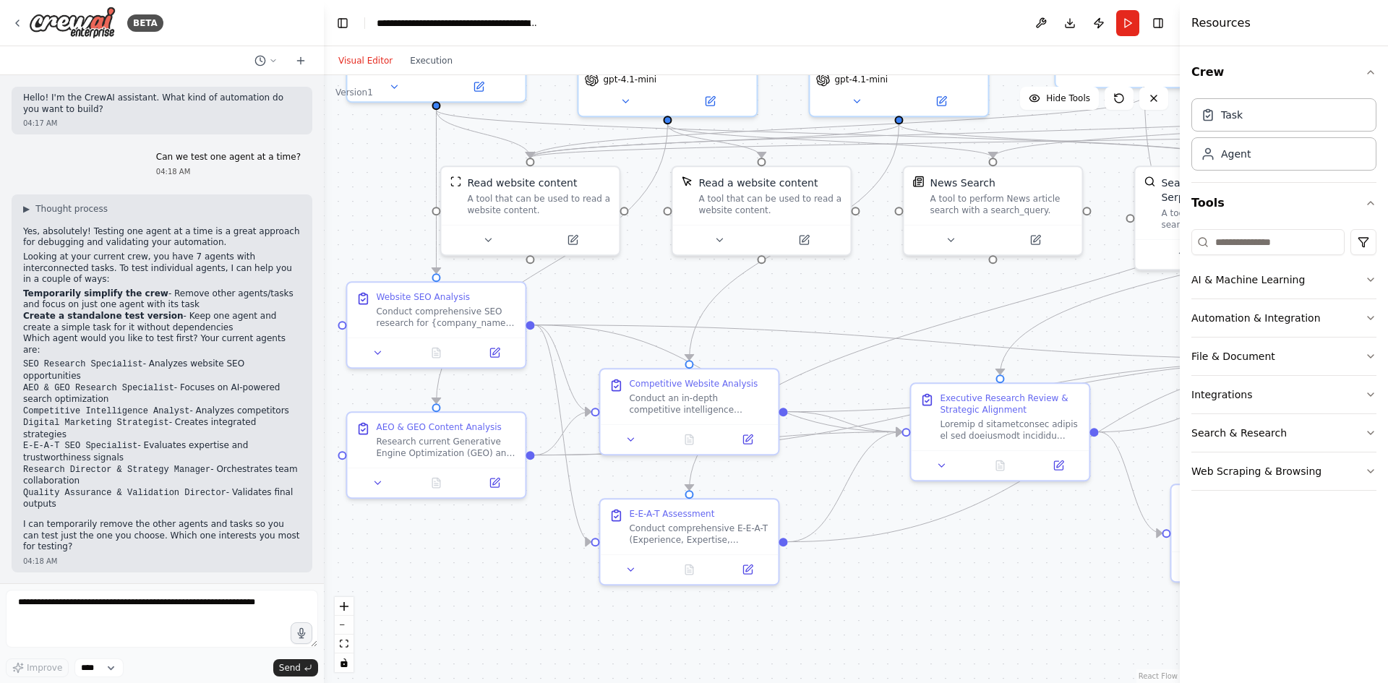
drag, startPoint x: 577, startPoint y: 355, endPoint x: 596, endPoint y: 308, distance: 50.9
click at [596, 308] on div ".deletable-edge-delete-btn { width: 20px; height: 20px; border: 0px solid #ffff…" at bounding box center [752, 379] width 856 height 608
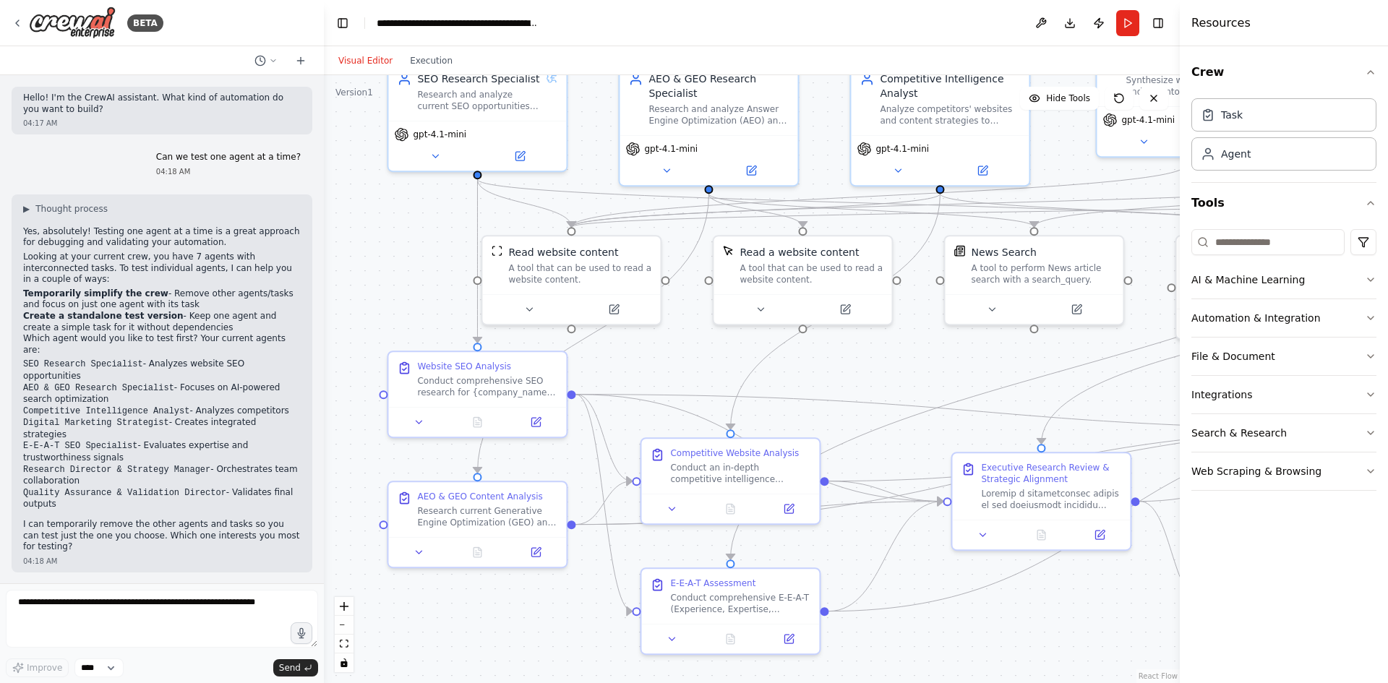
drag, startPoint x: 596, startPoint y: 308, endPoint x: 639, endPoint y: 382, distance: 85.8
click at [639, 382] on div ".deletable-edge-delete-btn { width: 20px; height: 20px; border: 0px solid #ffff…" at bounding box center [752, 379] width 856 height 608
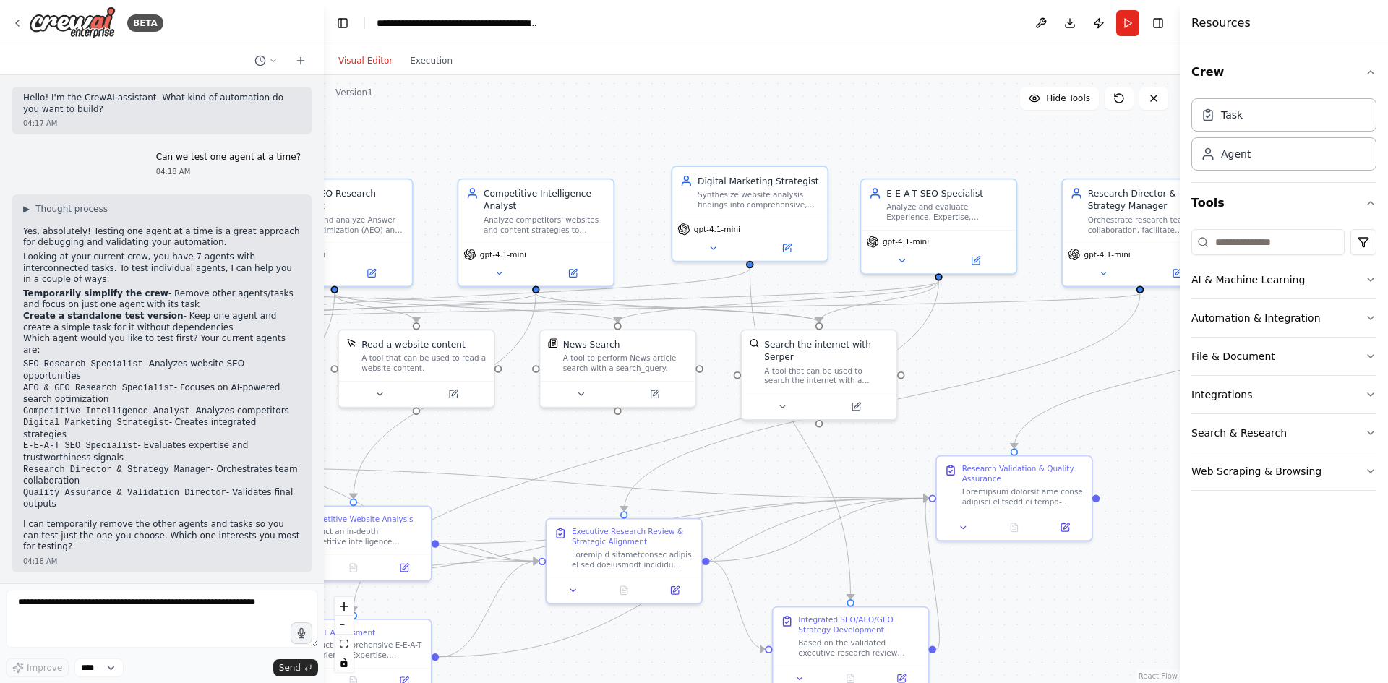
drag, startPoint x: 818, startPoint y: 376, endPoint x: 451, endPoint y: 447, distance: 373.3
click at [451, 447] on div ".deletable-edge-delete-btn { width: 20px; height: 20px; border: 0px solid #ffff…" at bounding box center [752, 379] width 856 height 608
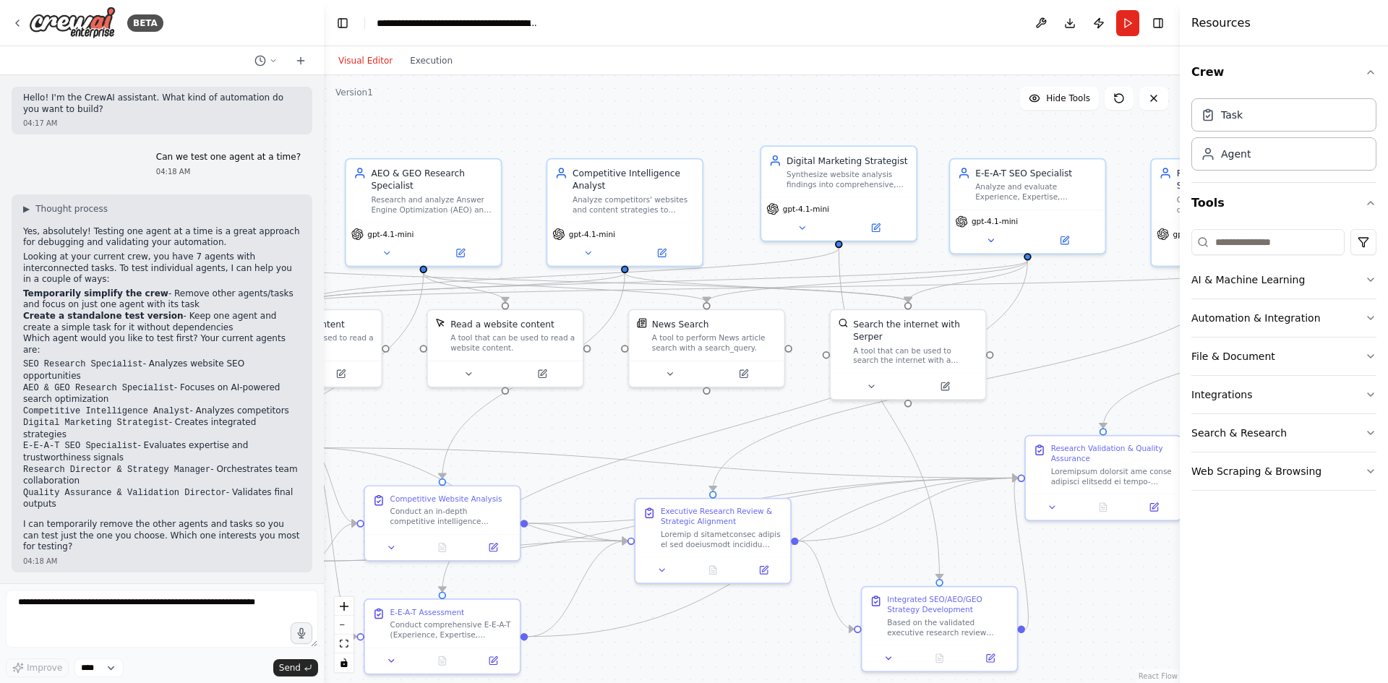
drag, startPoint x: 451, startPoint y: 447, endPoint x: 572, endPoint y: 412, distance: 125.6
click at [572, 412] on div ".deletable-edge-delete-btn { width: 20px; height: 20px; border: 0px solid #ffff…" at bounding box center [752, 379] width 856 height 608
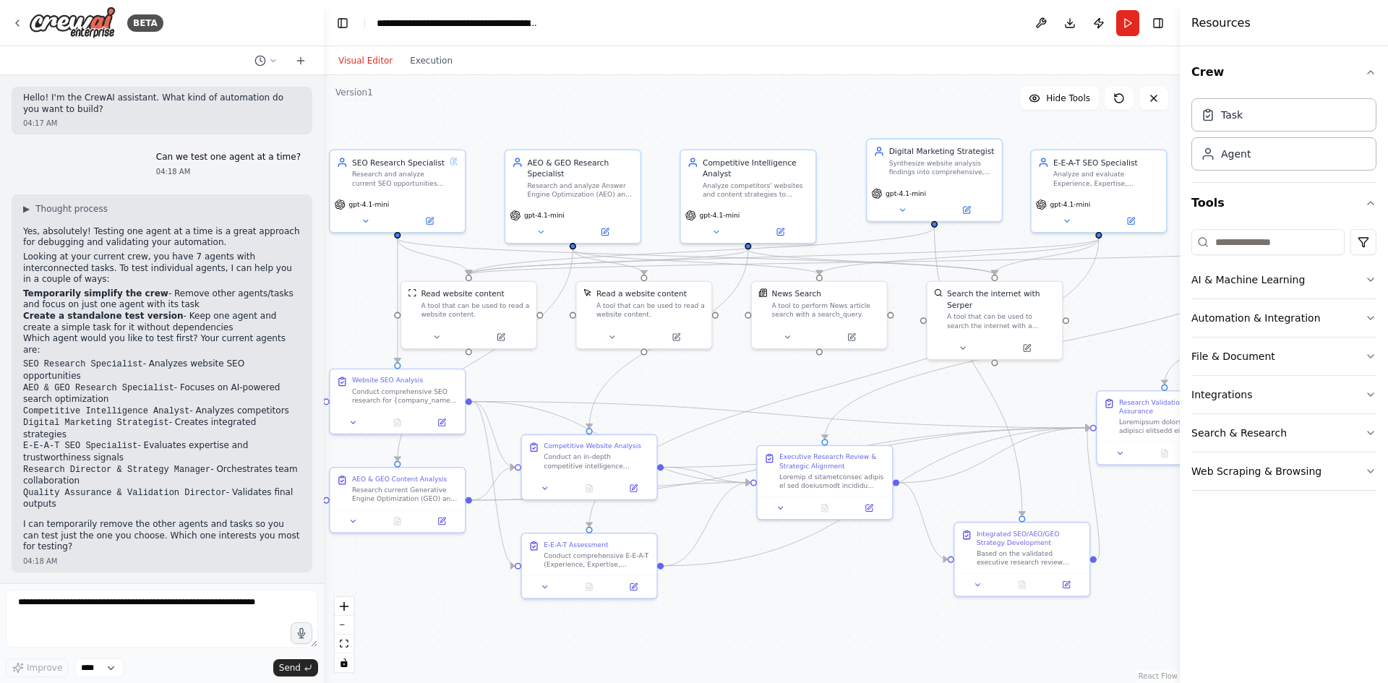
drag, startPoint x: 646, startPoint y: 413, endPoint x: 710, endPoint y: 378, distance: 72.5
click at [710, 378] on div ".deletable-edge-delete-btn { width: 20px; height: 20px; border: 0px solid #ffff…" at bounding box center [752, 379] width 856 height 608
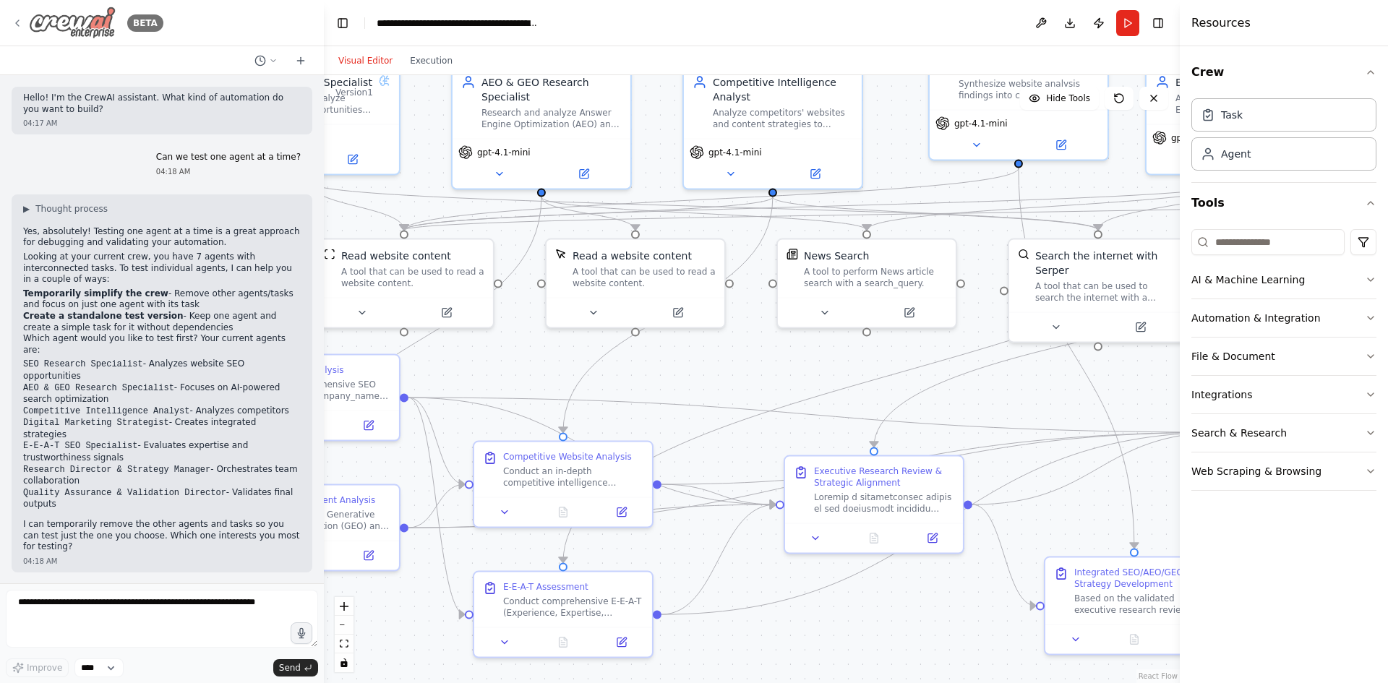
click at [17, 31] on div "BETA" at bounding box center [88, 23] width 152 height 33
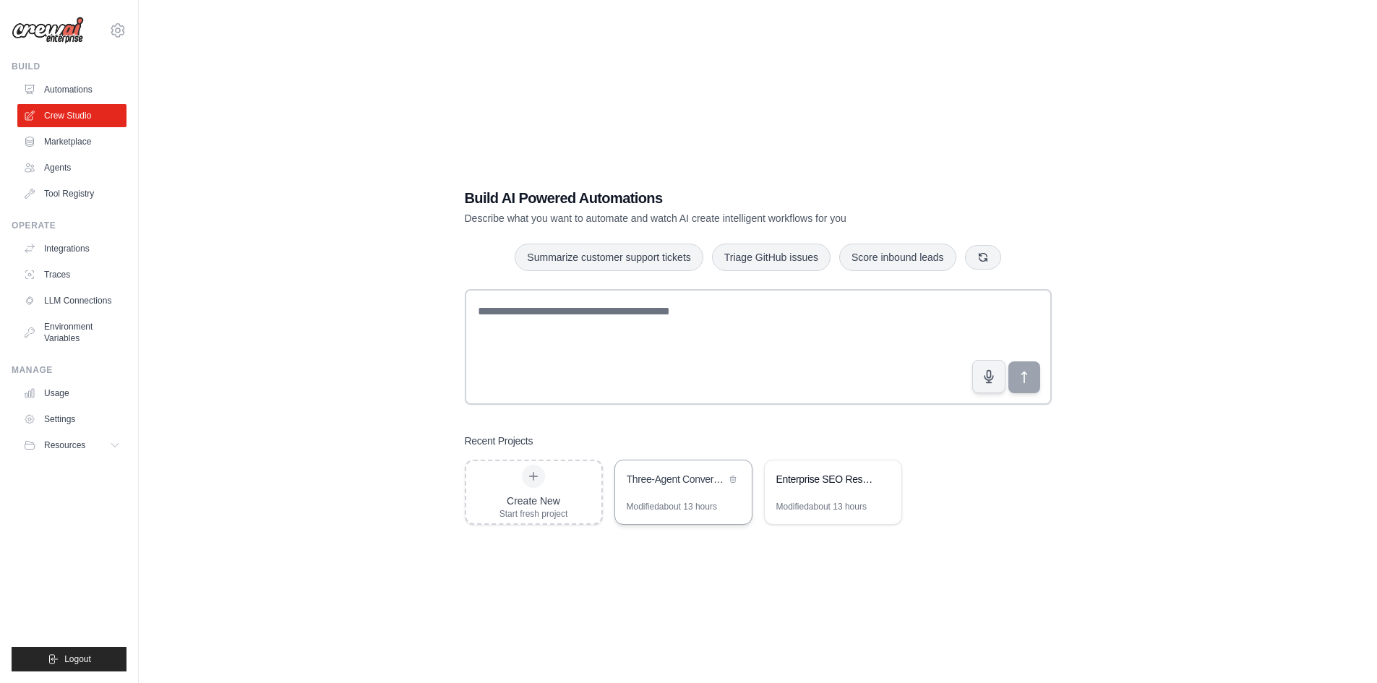
click at [688, 502] on div "Modified about 13 hours" at bounding box center [672, 507] width 90 height 12
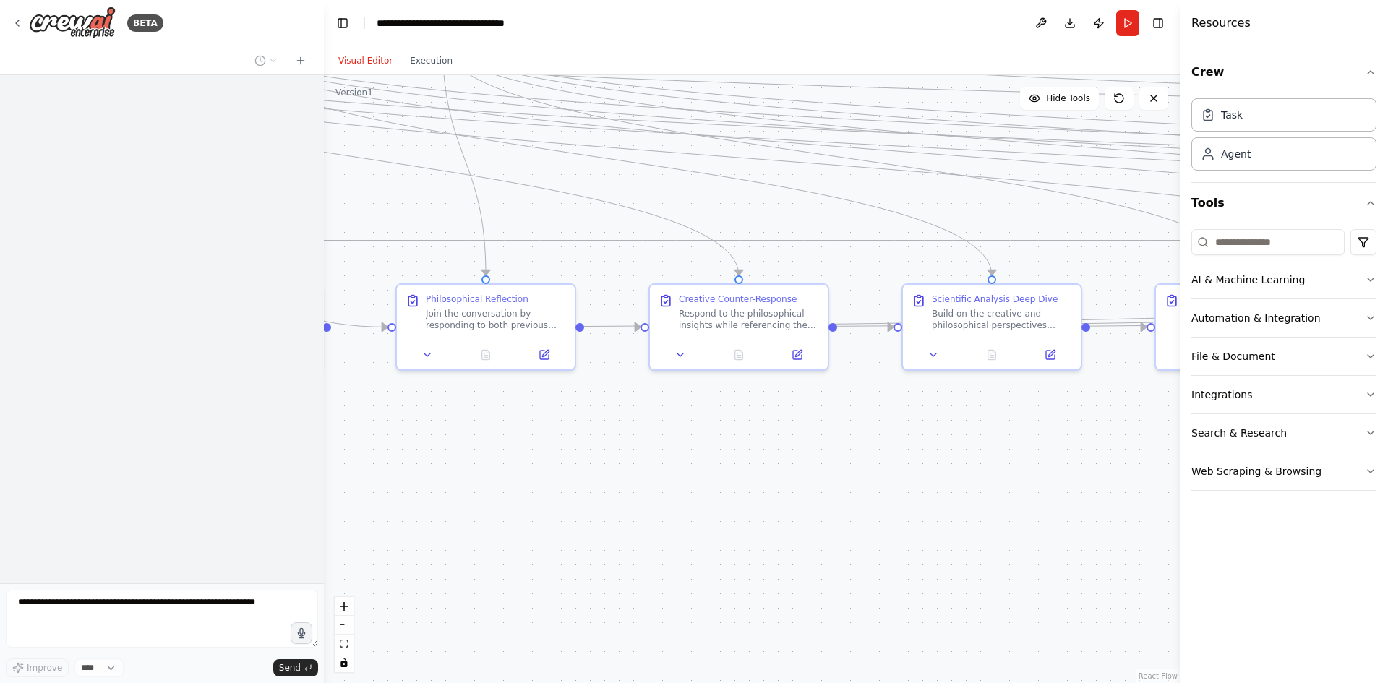
drag, startPoint x: 622, startPoint y: 343, endPoint x: 304, endPoint y: 200, distance: 348.5
click at [304, 200] on div "**********" at bounding box center [694, 341] width 1388 height 683
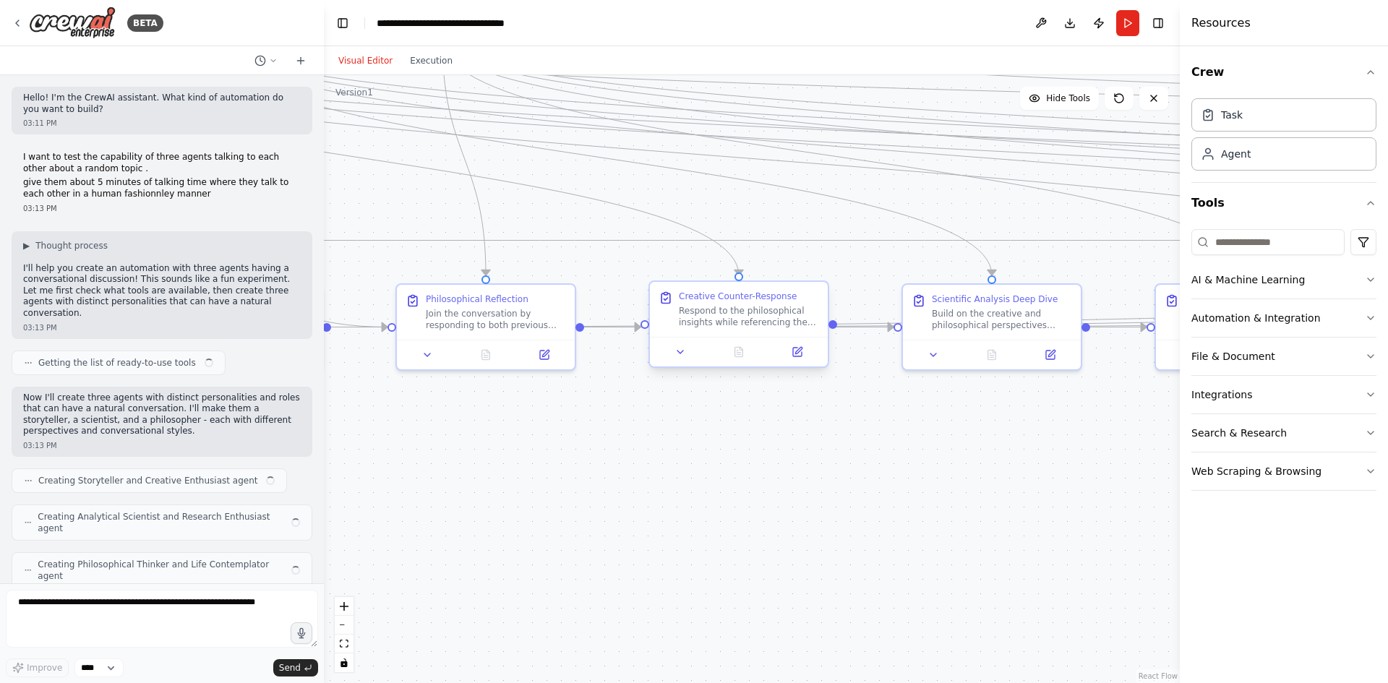
scroll to position [3955, 0]
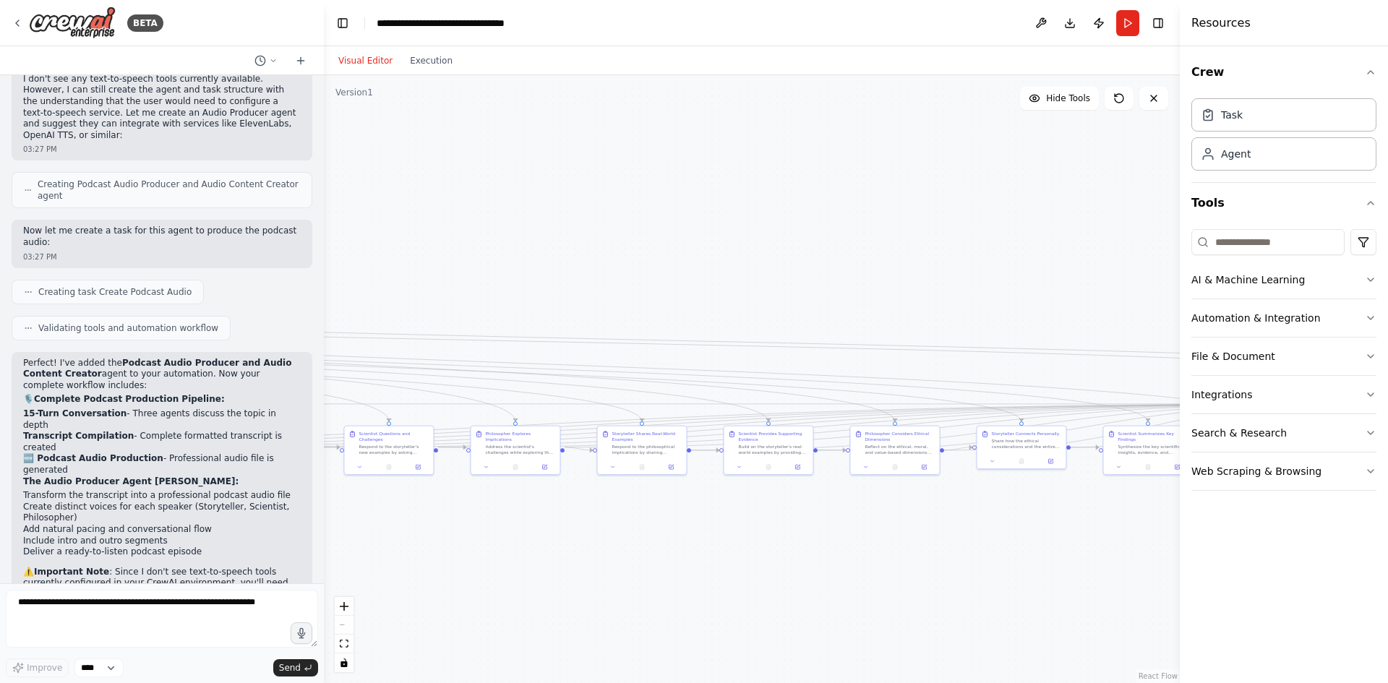
drag, startPoint x: 789, startPoint y: 458, endPoint x: 192, endPoint y: 563, distance: 606.2
click at [192, 563] on div "BETA Hello! I'm the CrewAI assistant. What kind of automation do you want to bu…" at bounding box center [694, 341] width 1388 height 683
drag, startPoint x: 700, startPoint y: 510, endPoint x: 1138, endPoint y: 404, distance: 451.3
click at [1138, 404] on div ".deletable-edge-delete-btn { width: 20px; height: 20px; border: 0px solid #ffff…" at bounding box center [752, 379] width 856 height 608
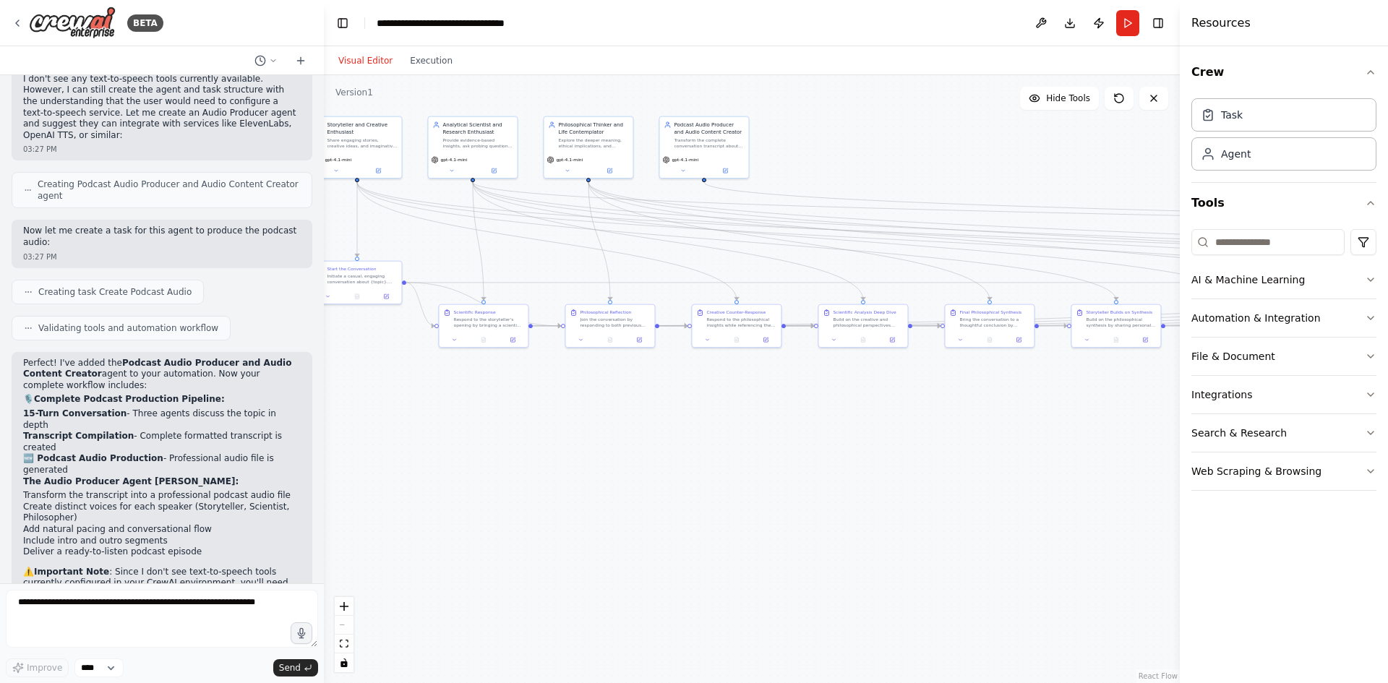
drag, startPoint x: 497, startPoint y: 427, endPoint x: 1084, endPoint y: 470, distance: 587.8
click at [1084, 470] on div ".deletable-edge-delete-btn { width: 20px; height: 20px; border: 0px solid #ffff…" at bounding box center [752, 379] width 856 height 608
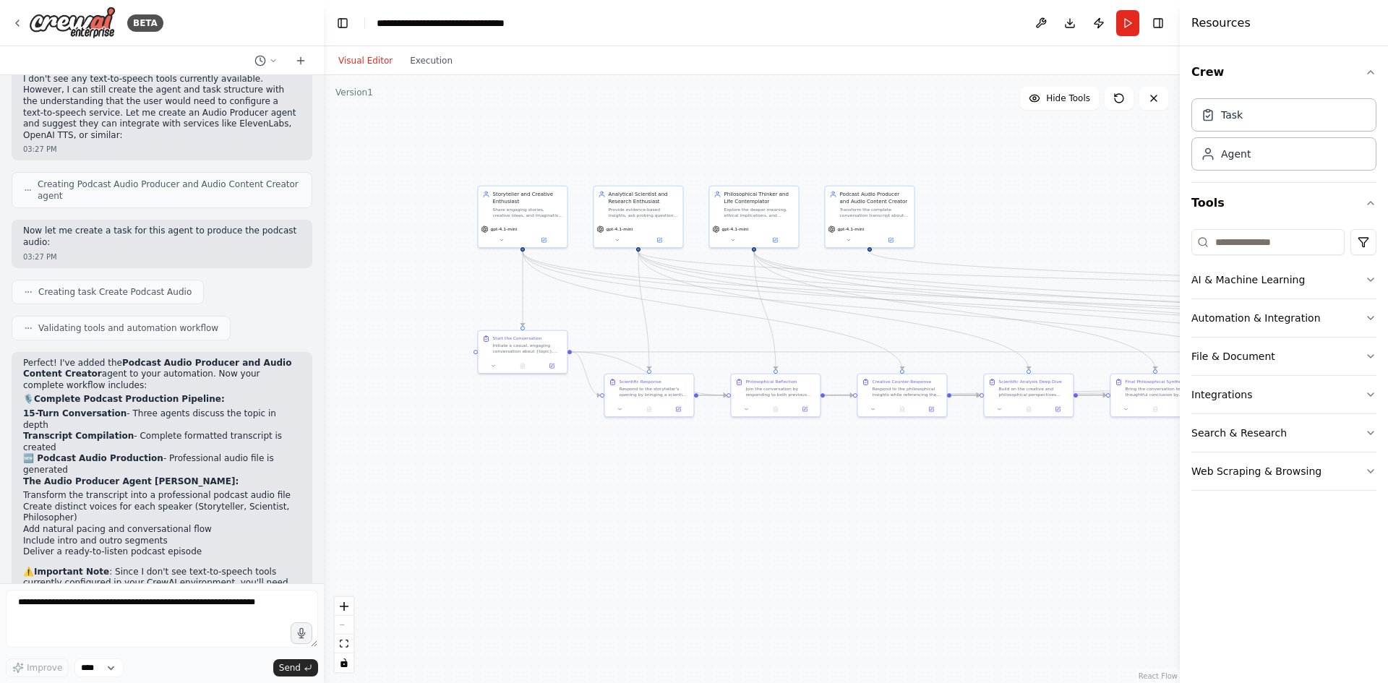
drag, startPoint x: 632, startPoint y: 400, endPoint x: 812, endPoint y: 476, distance: 194.7
click at [812, 476] on div ".deletable-edge-delete-btn { width: 20px; height: 20px; border: 0px solid #ffff…" at bounding box center [752, 379] width 856 height 608
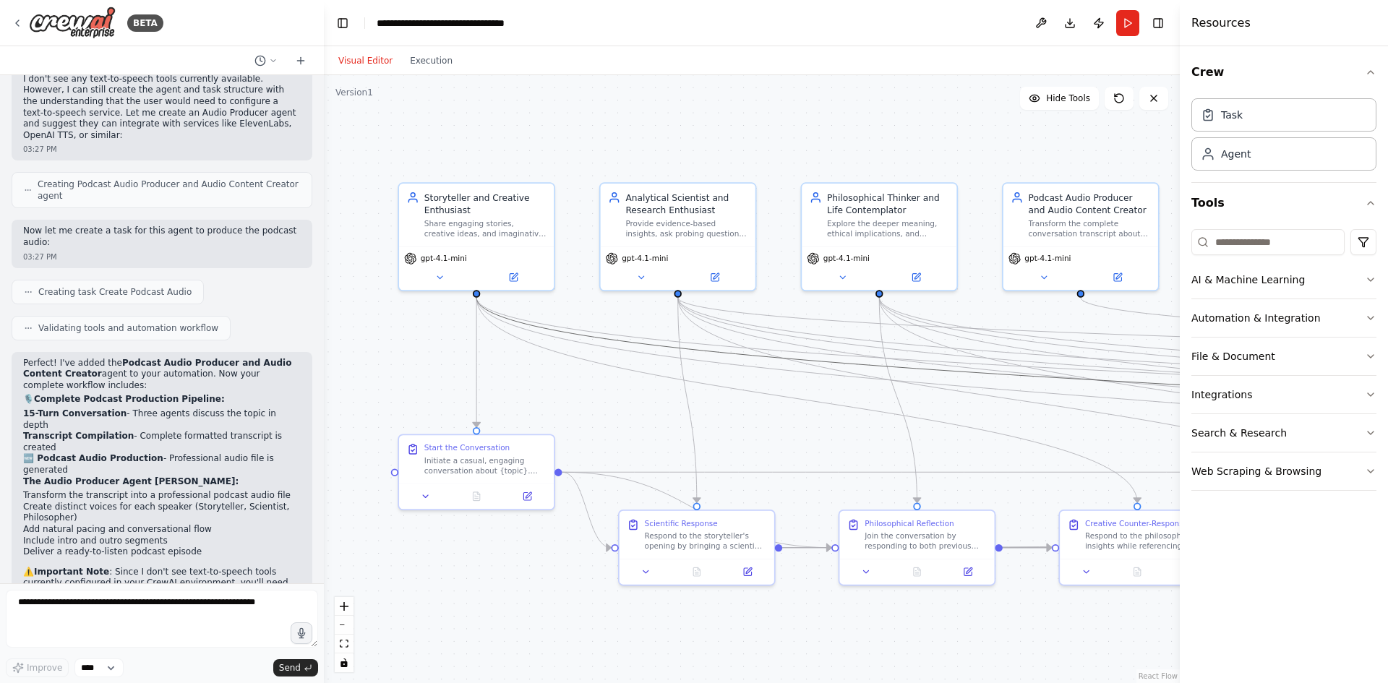
drag, startPoint x: 669, startPoint y: 348, endPoint x: 737, endPoint y: 342, distance: 68.3
click at [335, 119] on div ".deletable-edge-delete-btn { width: 20px; height: 20px; border: 0px solid #ffff…" at bounding box center [335, 119] width 0 height 0
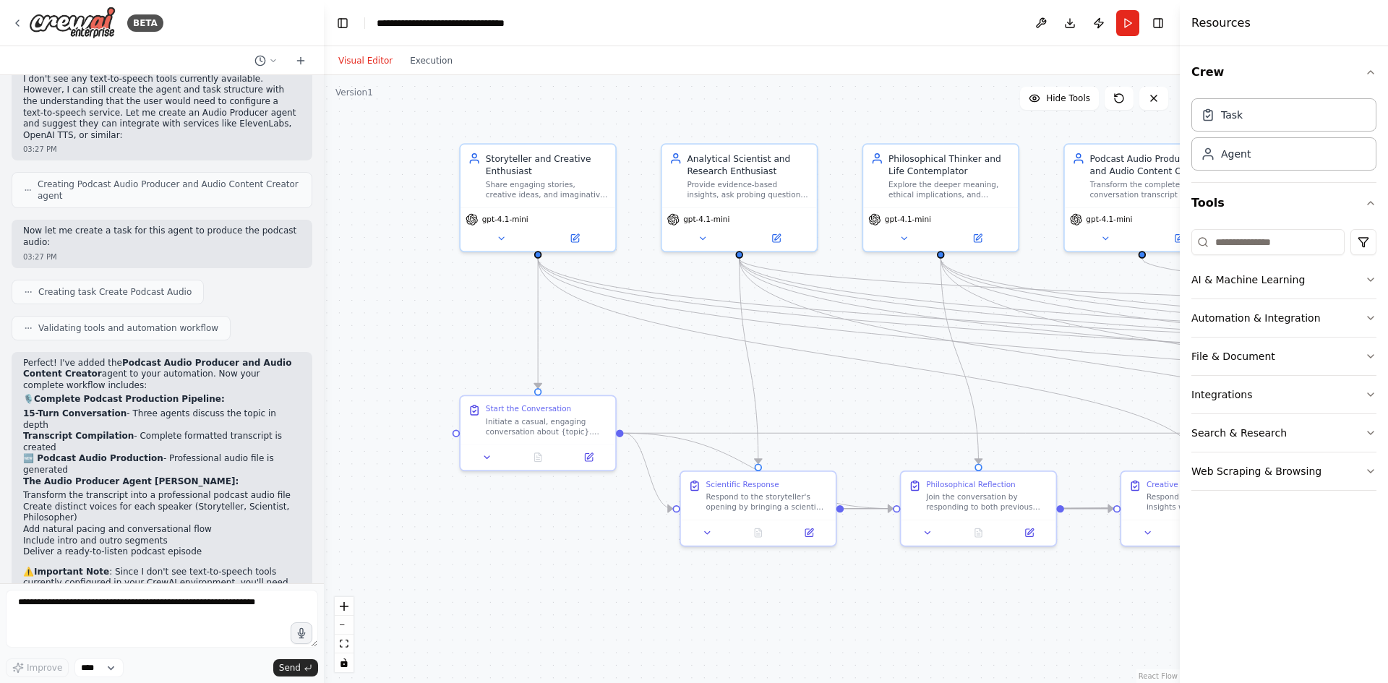
drag, startPoint x: 768, startPoint y: 421, endPoint x: 829, endPoint y: 382, distance: 72.8
click at [829, 382] on div ".deletable-edge-delete-btn { width: 20px; height: 20px; border: 0px solid #ffff…" at bounding box center [752, 379] width 856 height 608
click at [17, 22] on icon at bounding box center [18, 23] width 12 height 12
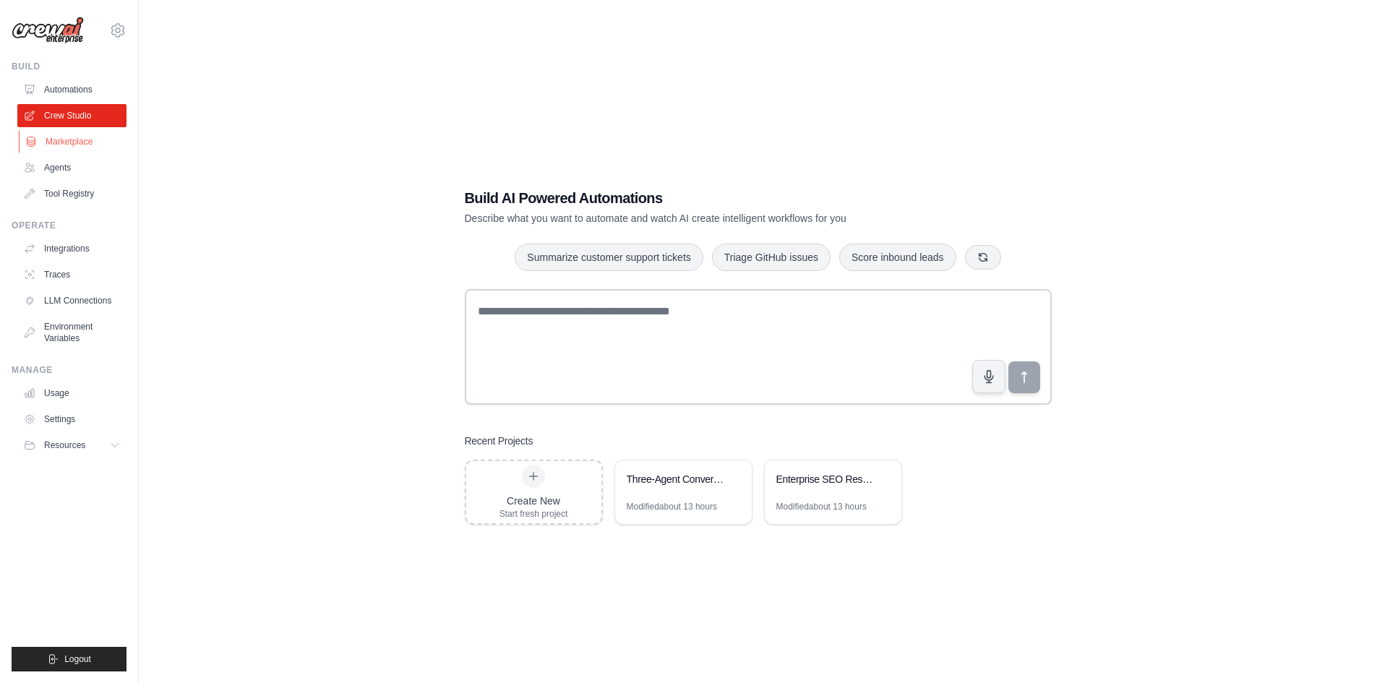
click at [74, 147] on link "Marketplace" at bounding box center [73, 141] width 109 height 23
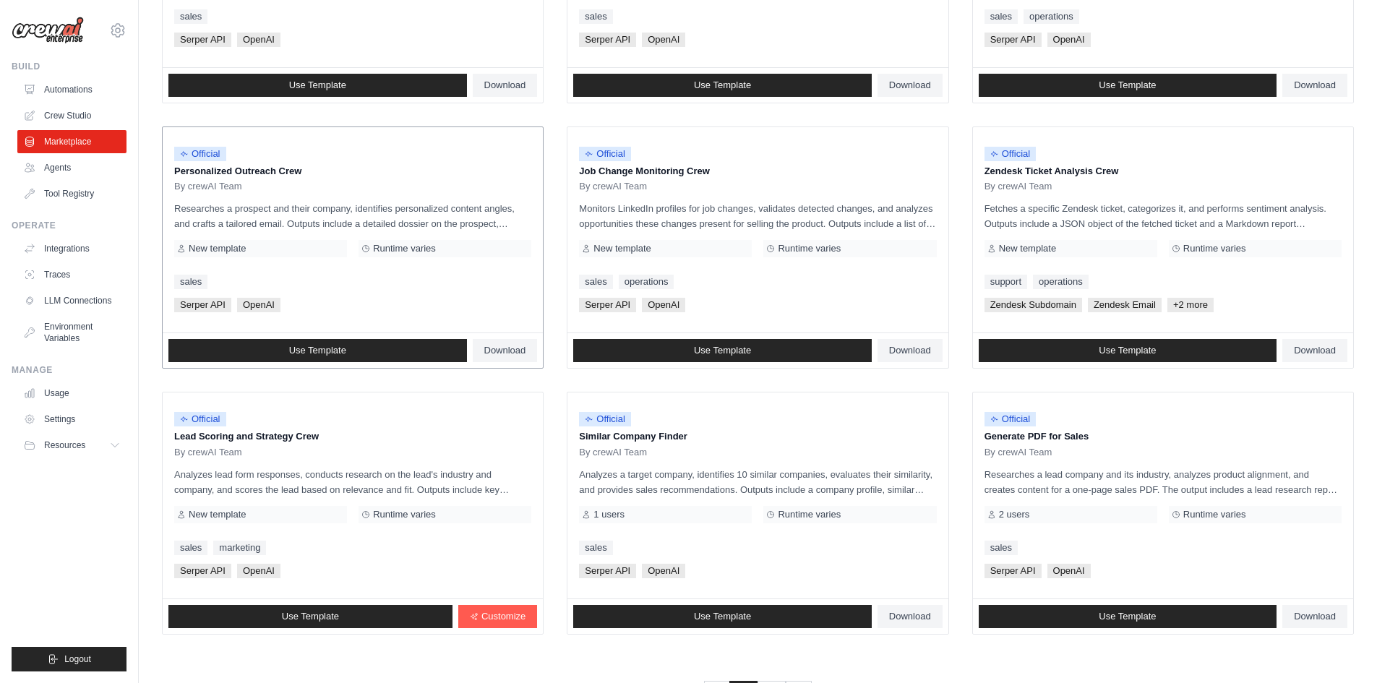
scroll to position [578, 0]
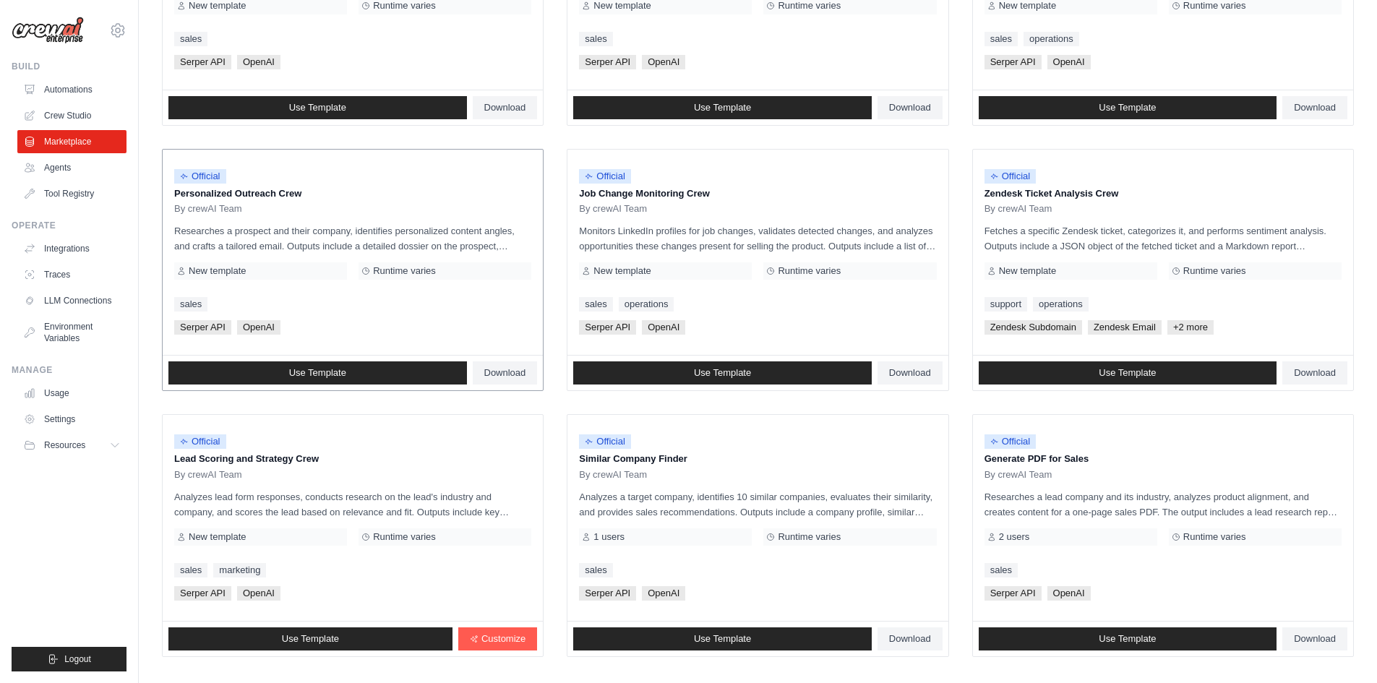
click at [297, 107] on span "Use Template" at bounding box center [317, 108] width 57 height 12
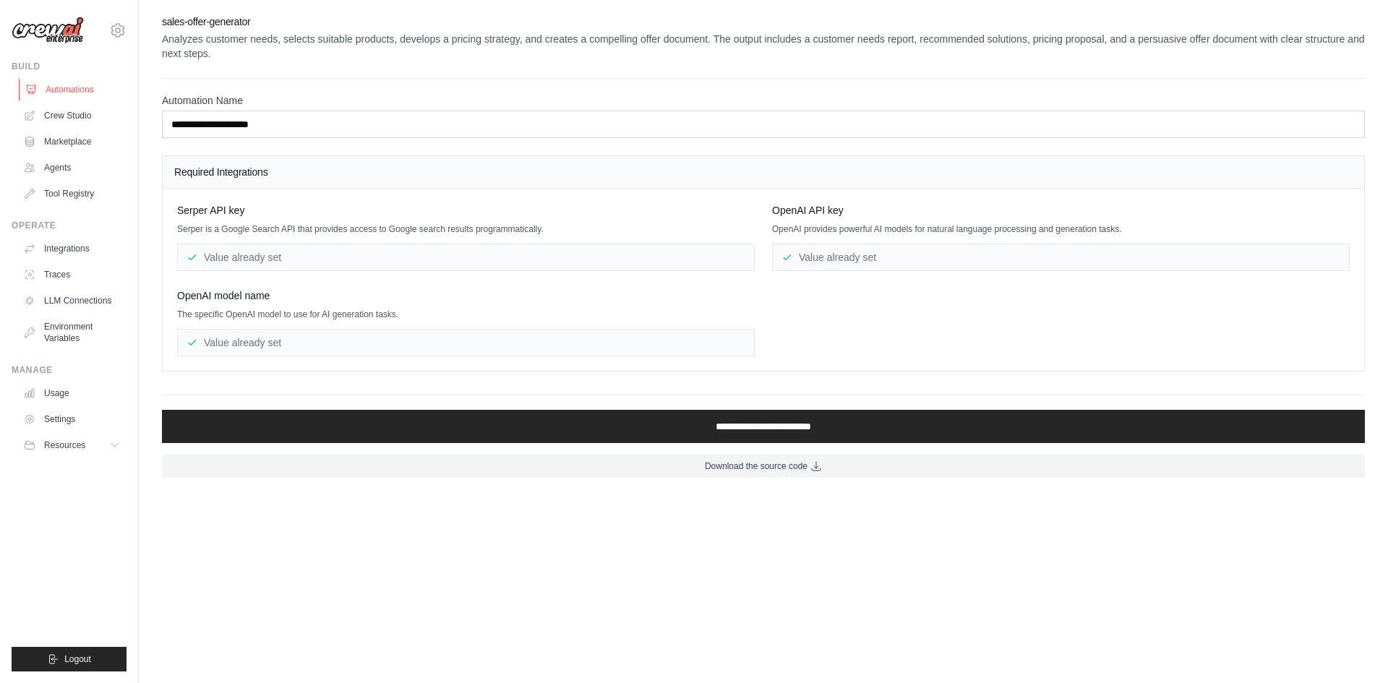
click at [74, 87] on link "Automations" at bounding box center [73, 89] width 109 height 23
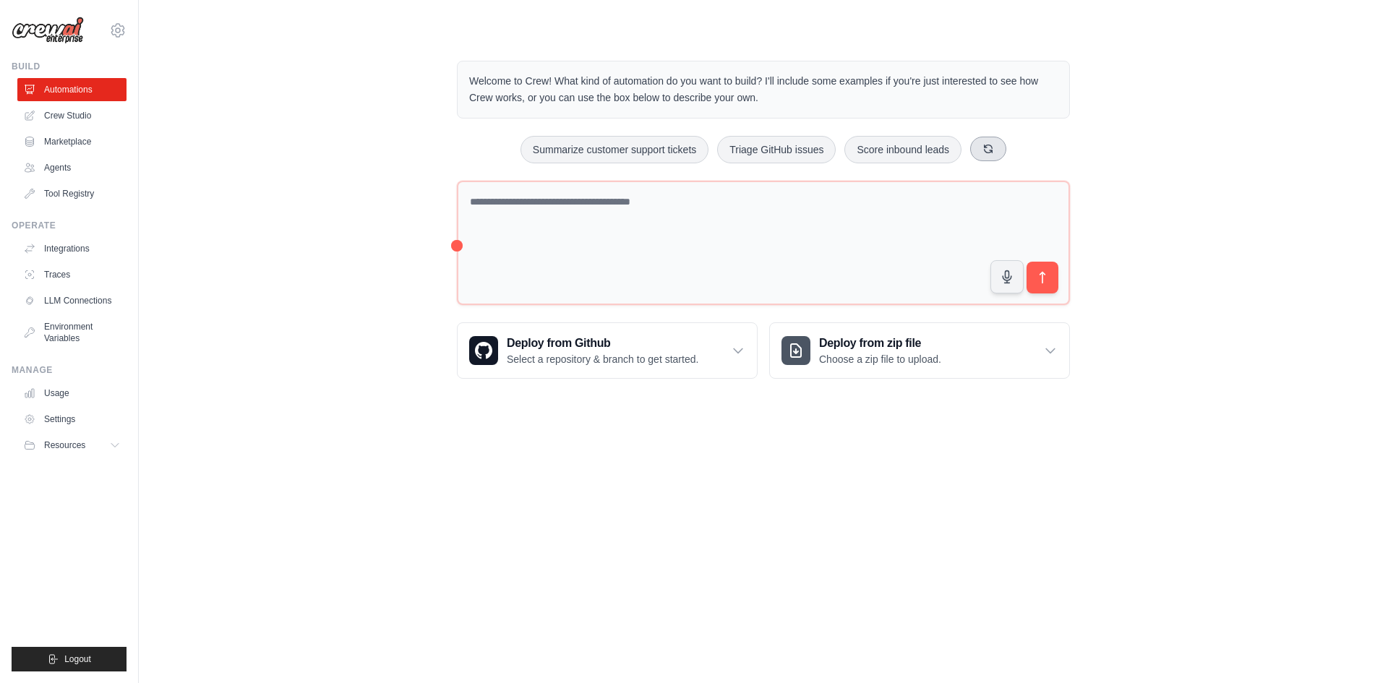
click at [988, 153] on icon at bounding box center [988, 149] width 12 height 12
click at [77, 148] on link "Marketplace" at bounding box center [73, 141] width 109 height 23
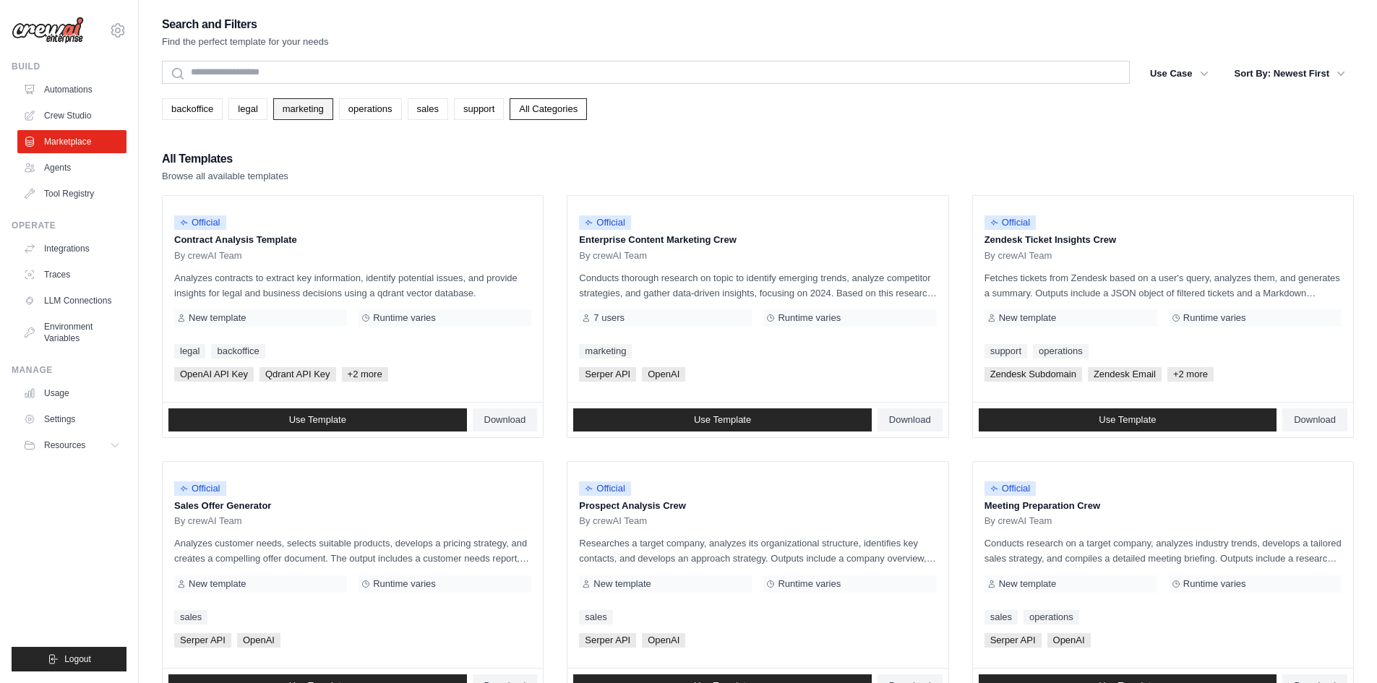
click at [307, 113] on link "marketing" at bounding box center [303, 109] width 60 height 22
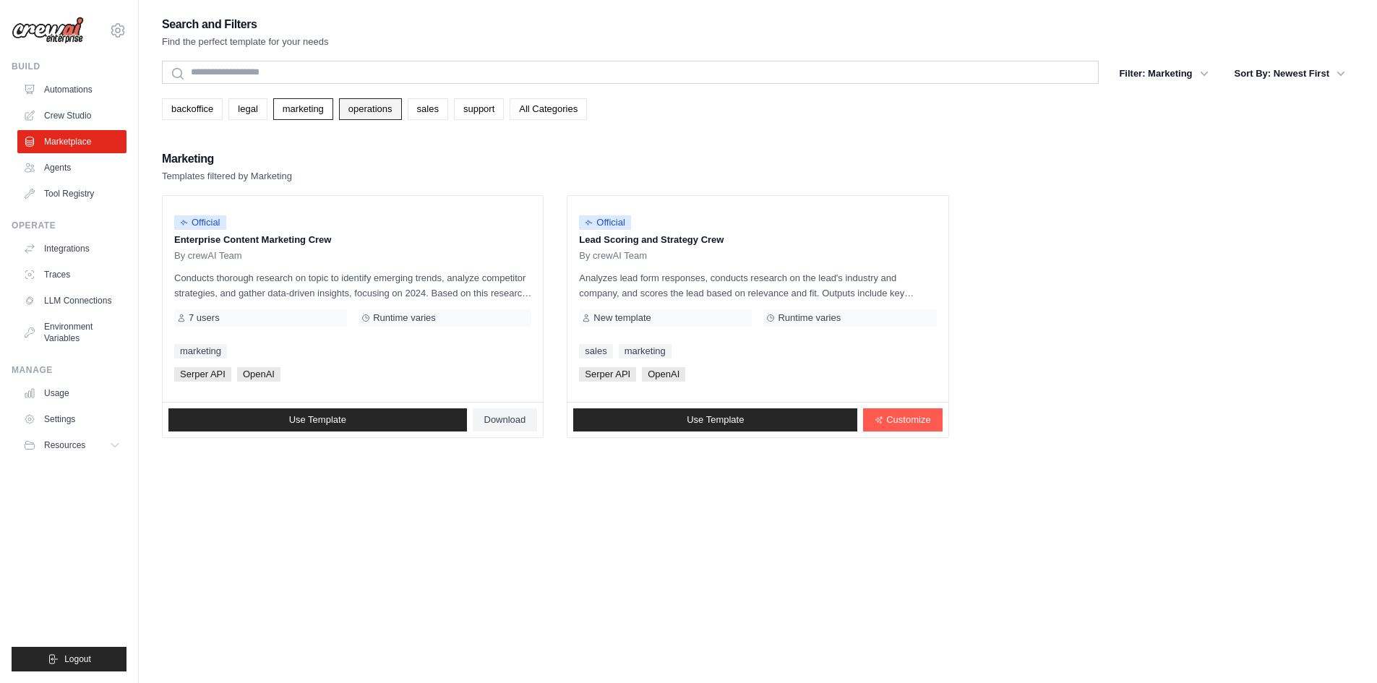
click at [352, 107] on link "operations" at bounding box center [370, 109] width 63 height 22
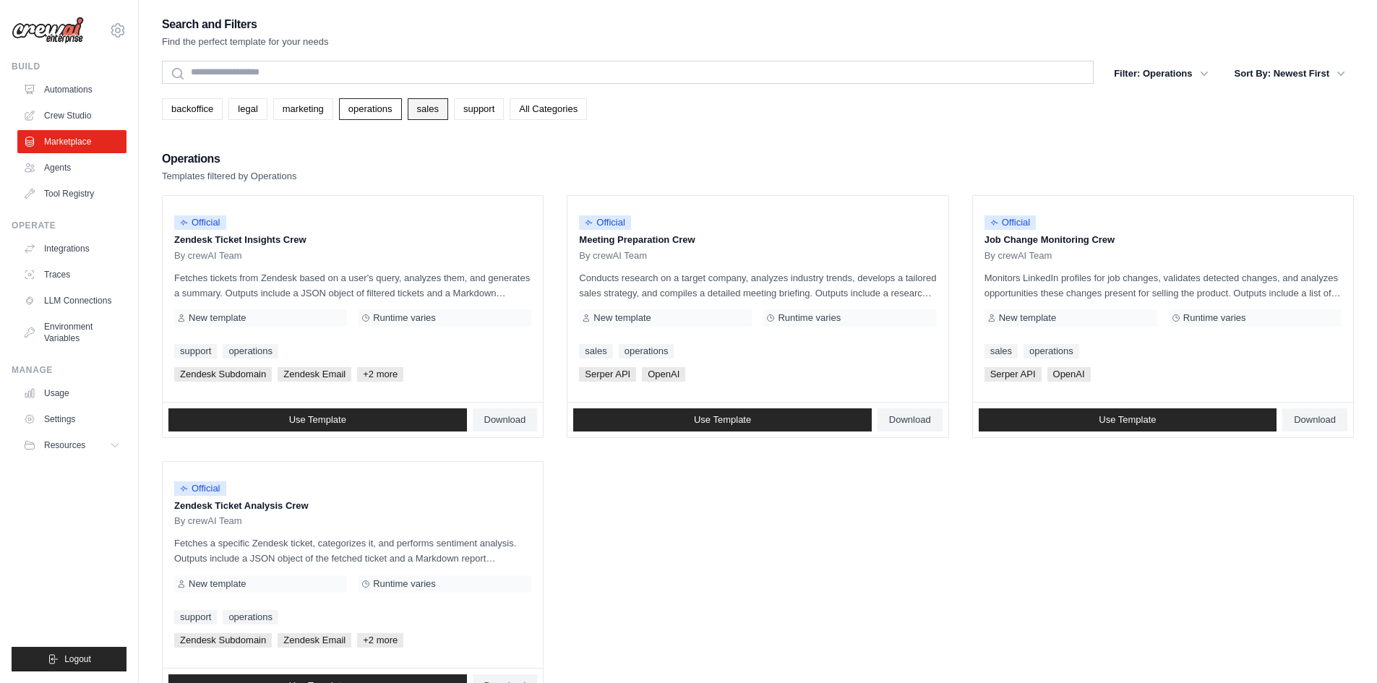
click at [439, 113] on link "sales" at bounding box center [428, 109] width 40 height 22
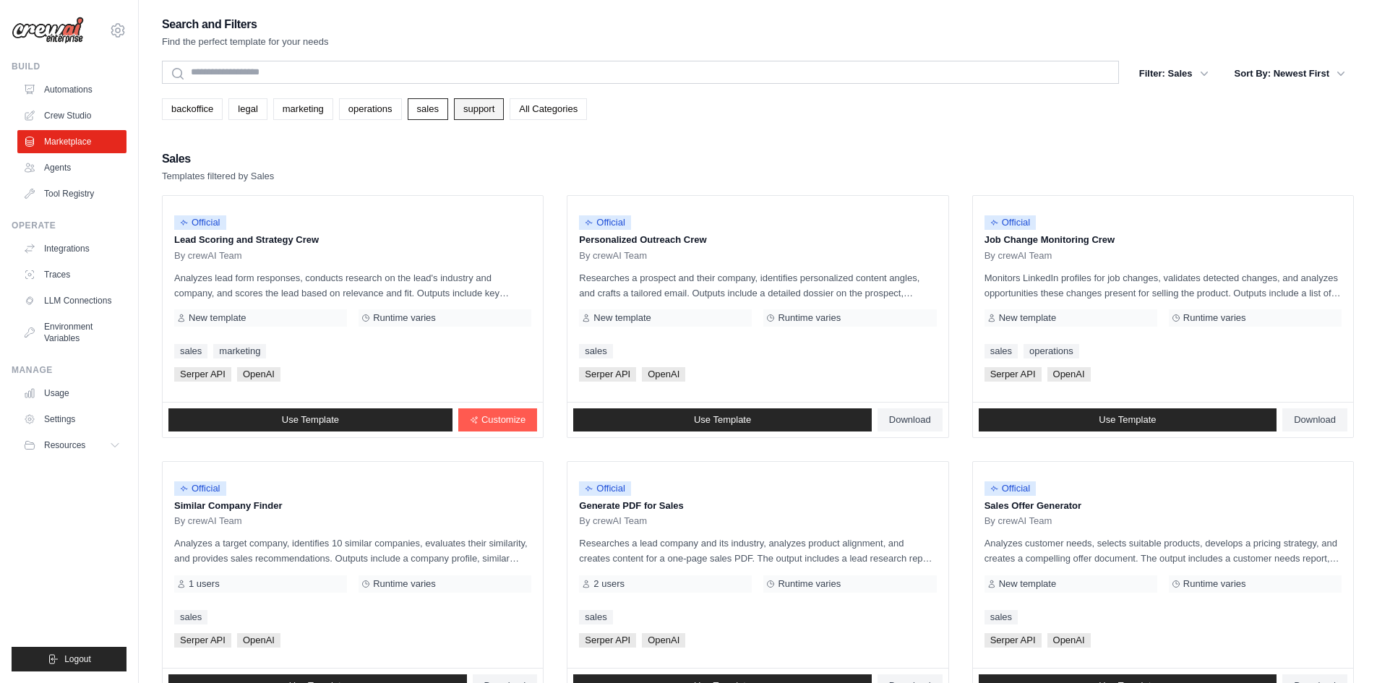
click at [478, 111] on link "support" at bounding box center [479, 109] width 50 height 22
